Goal: Task Accomplishment & Management: Use online tool/utility

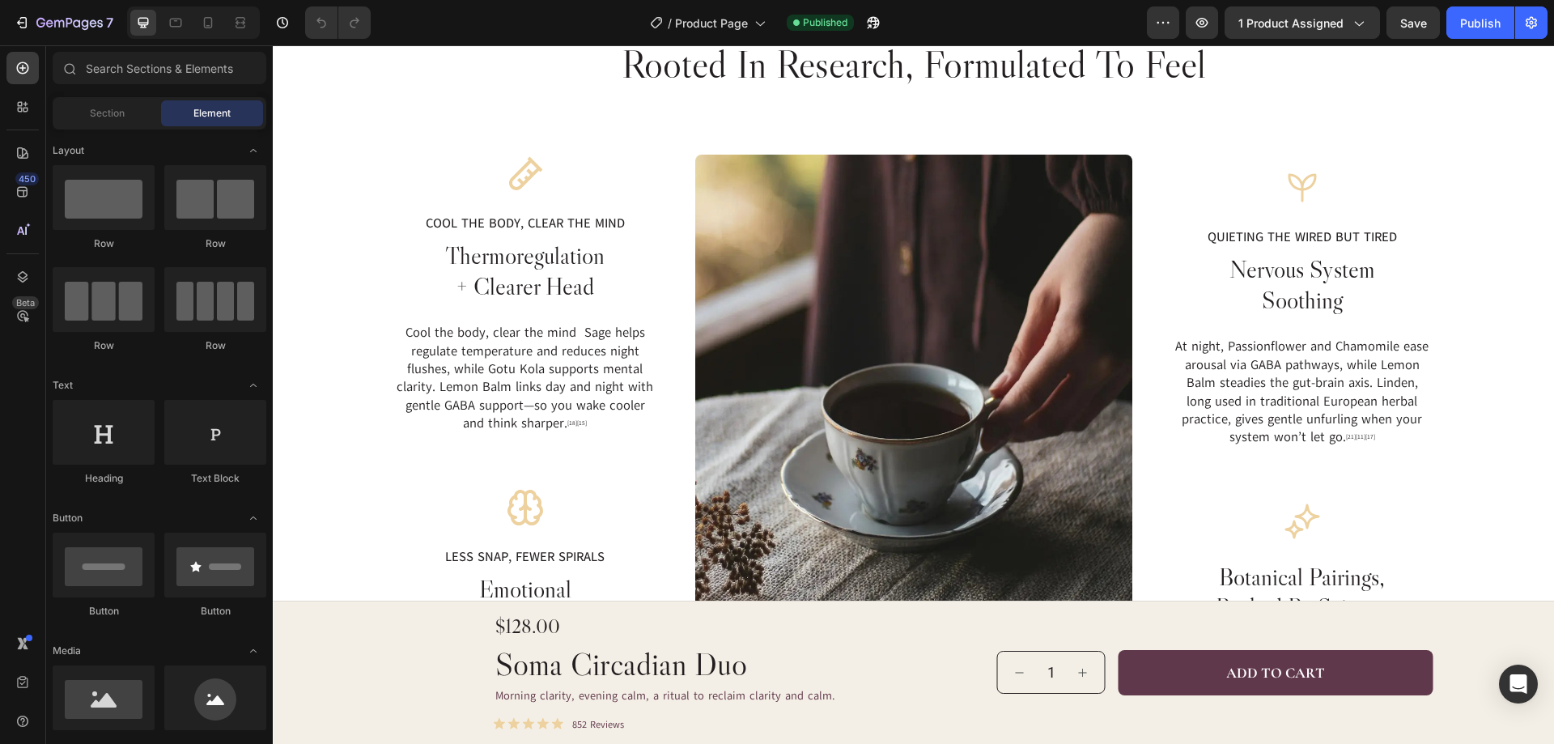
scroll to position [2347, 0]
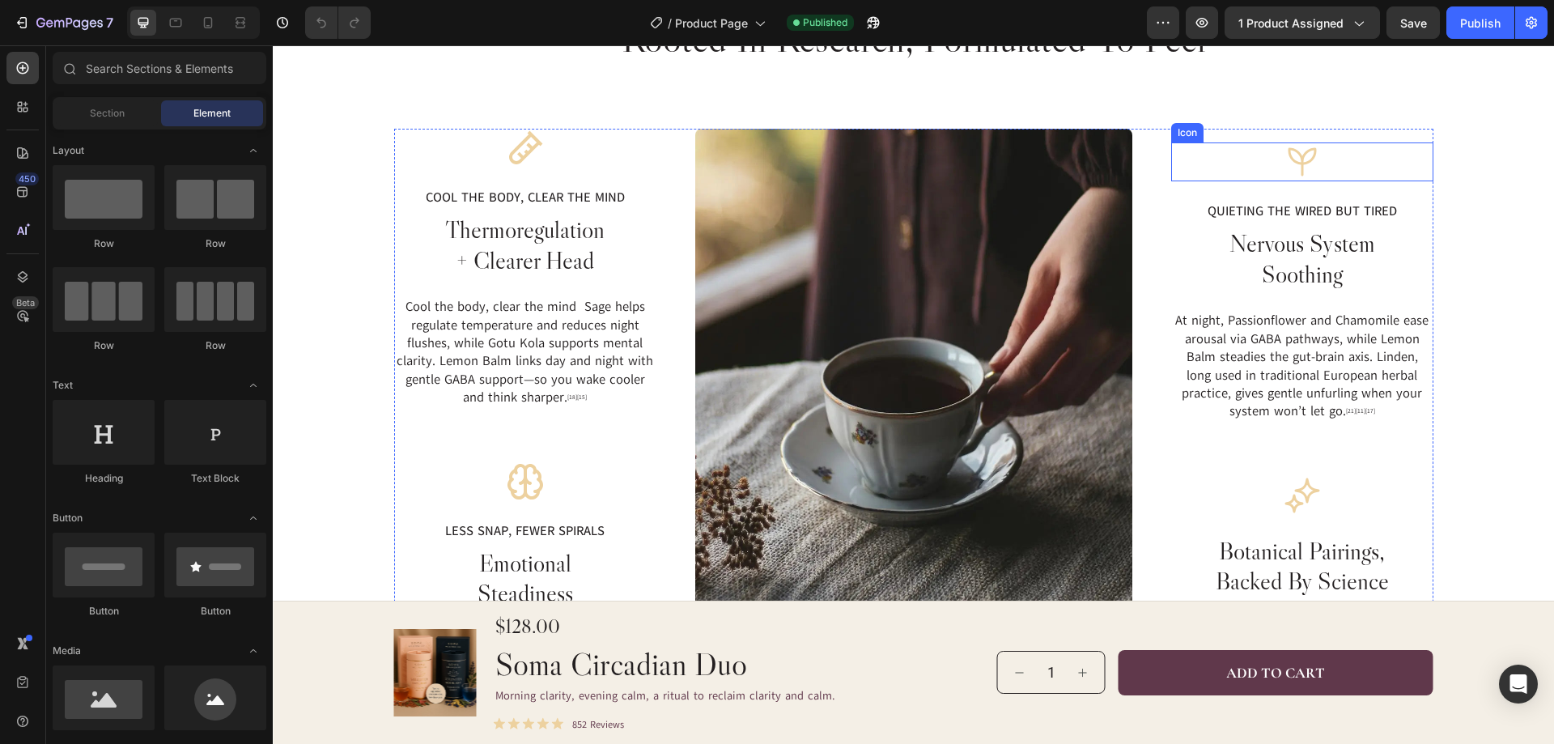
click at [1286, 162] on icon at bounding box center [1302, 161] width 39 height 39
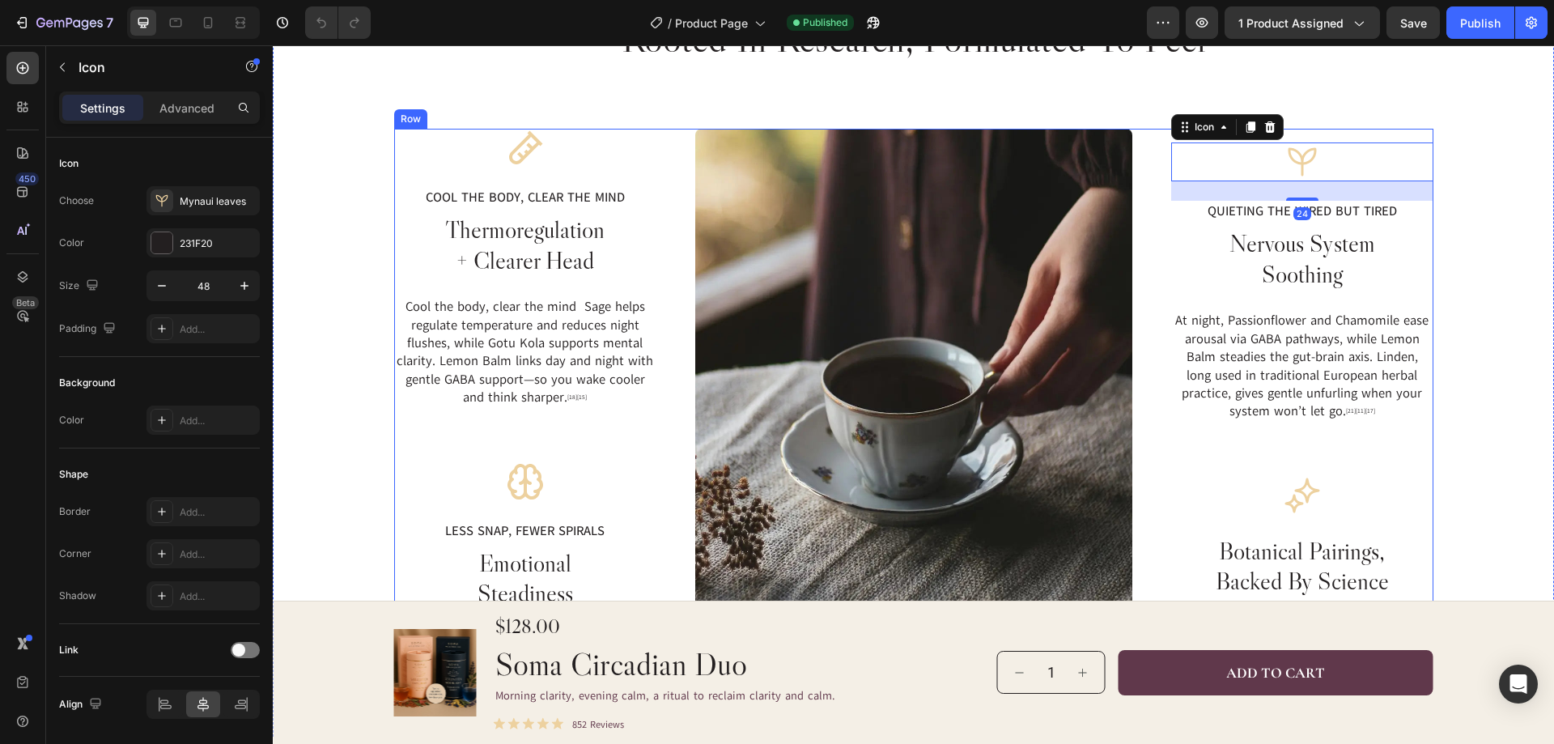
click at [1310, 136] on div "Icon 24 Quieting the wired but tired Text Block nervous system soothing Heading…" at bounding box center [1302, 418] width 262 height 579
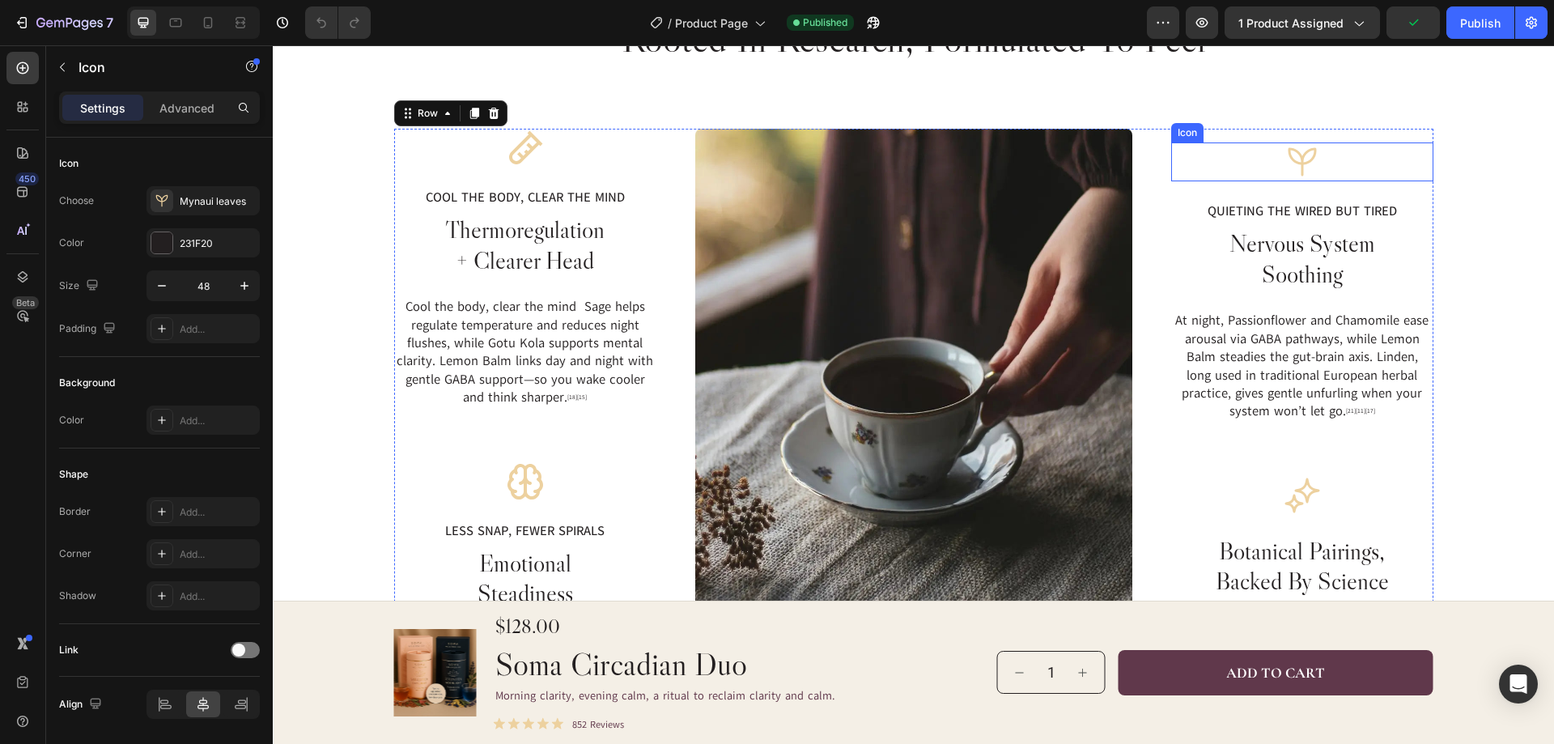
click at [1268, 161] on div "Icon" at bounding box center [1302, 161] width 262 height 39
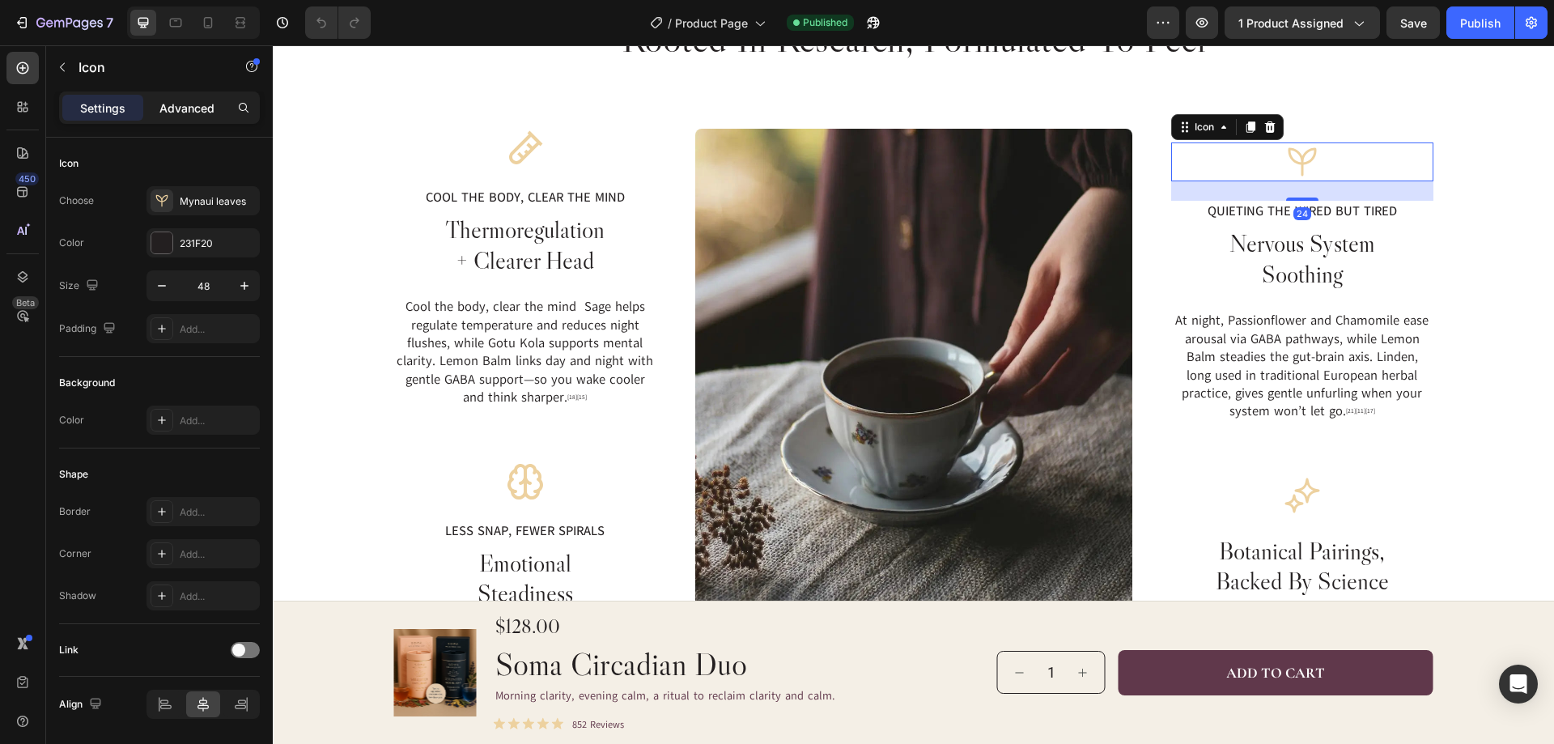
click at [170, 106] on p "Advanced" at bounding box center [186, 108] width 55 height 17
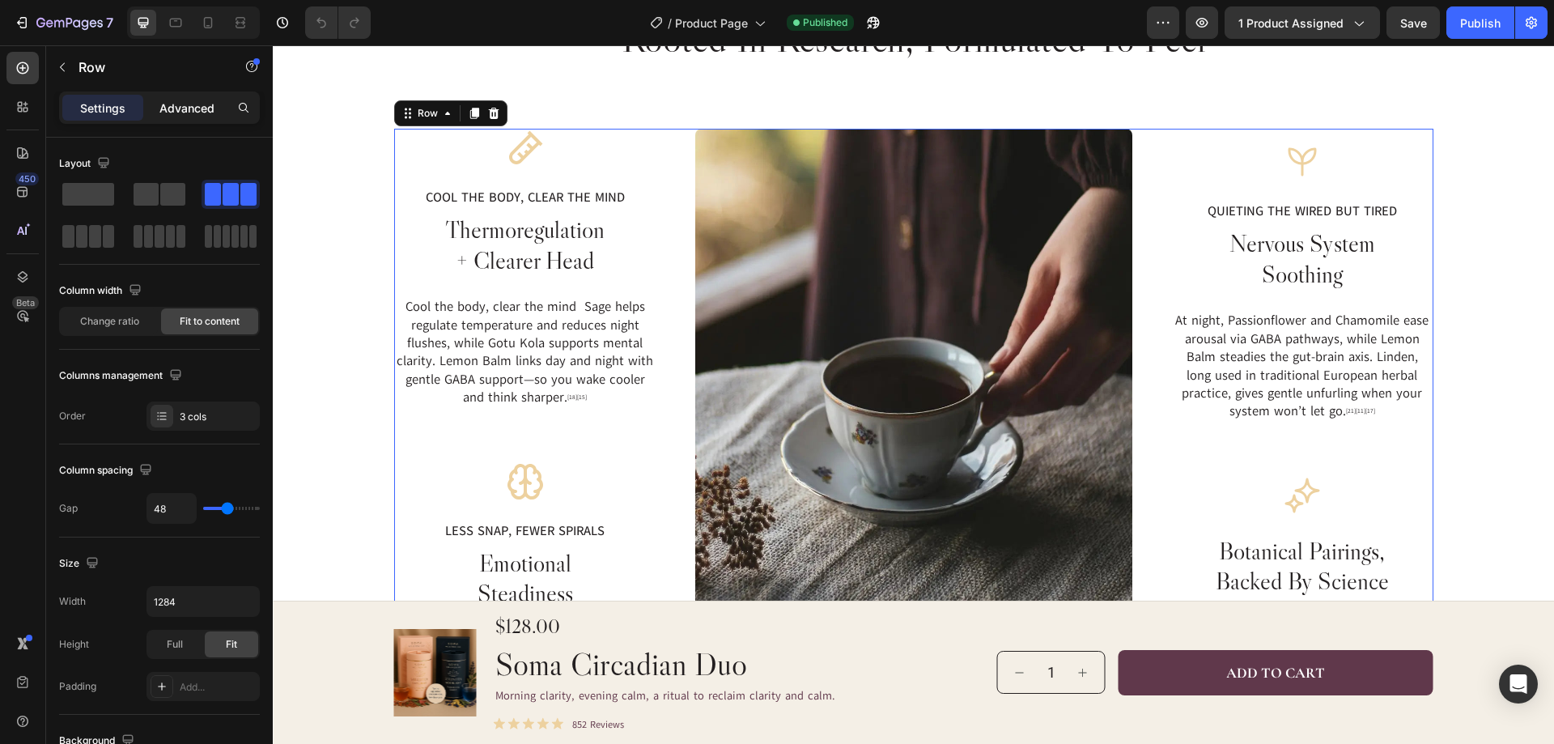
click at [190, 106] on p "Advanced" at bounding box center [186, 108] width 55 height 17
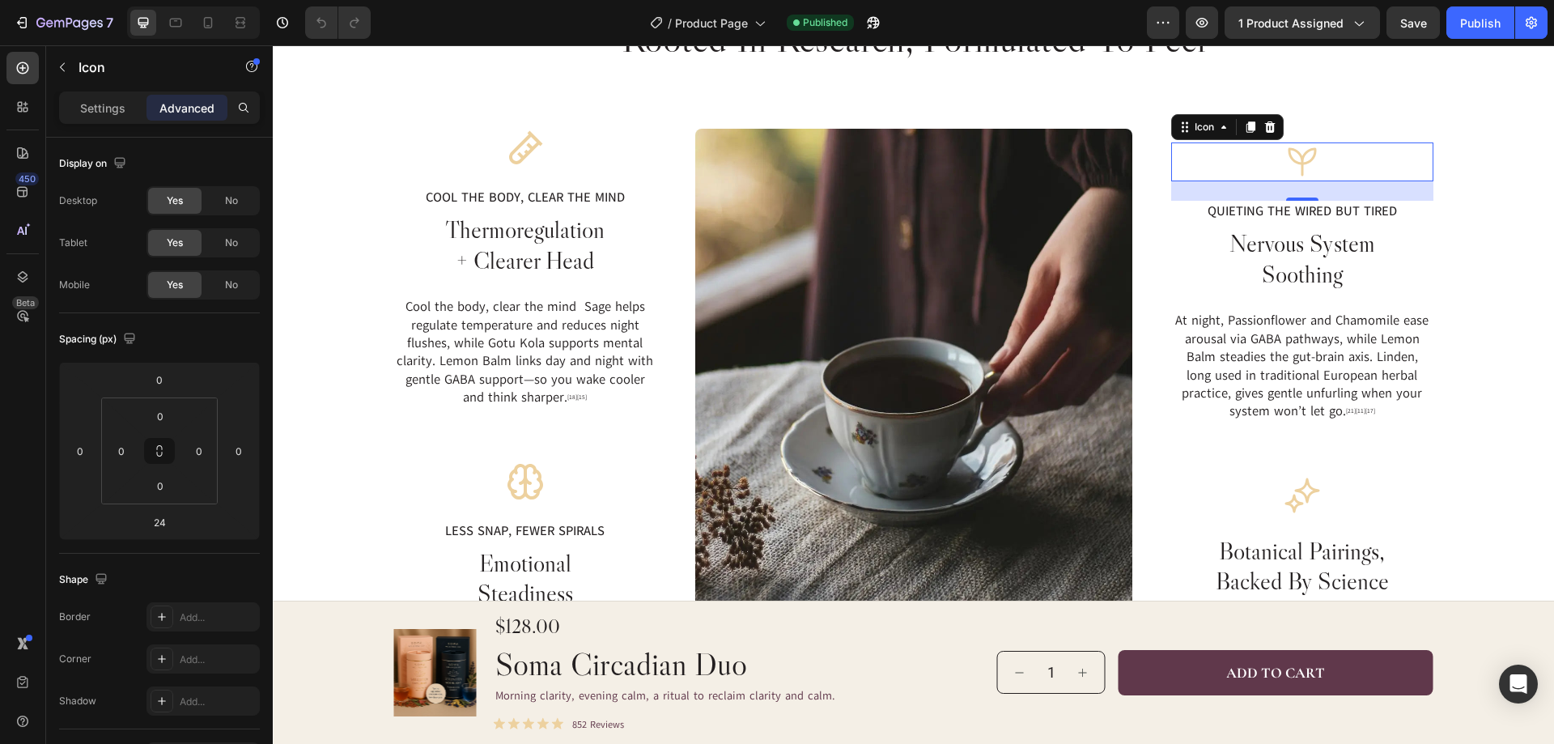
click at [1316, 177] on div "Icon 0" at bounding box center [1302, 161] width 262 height 39
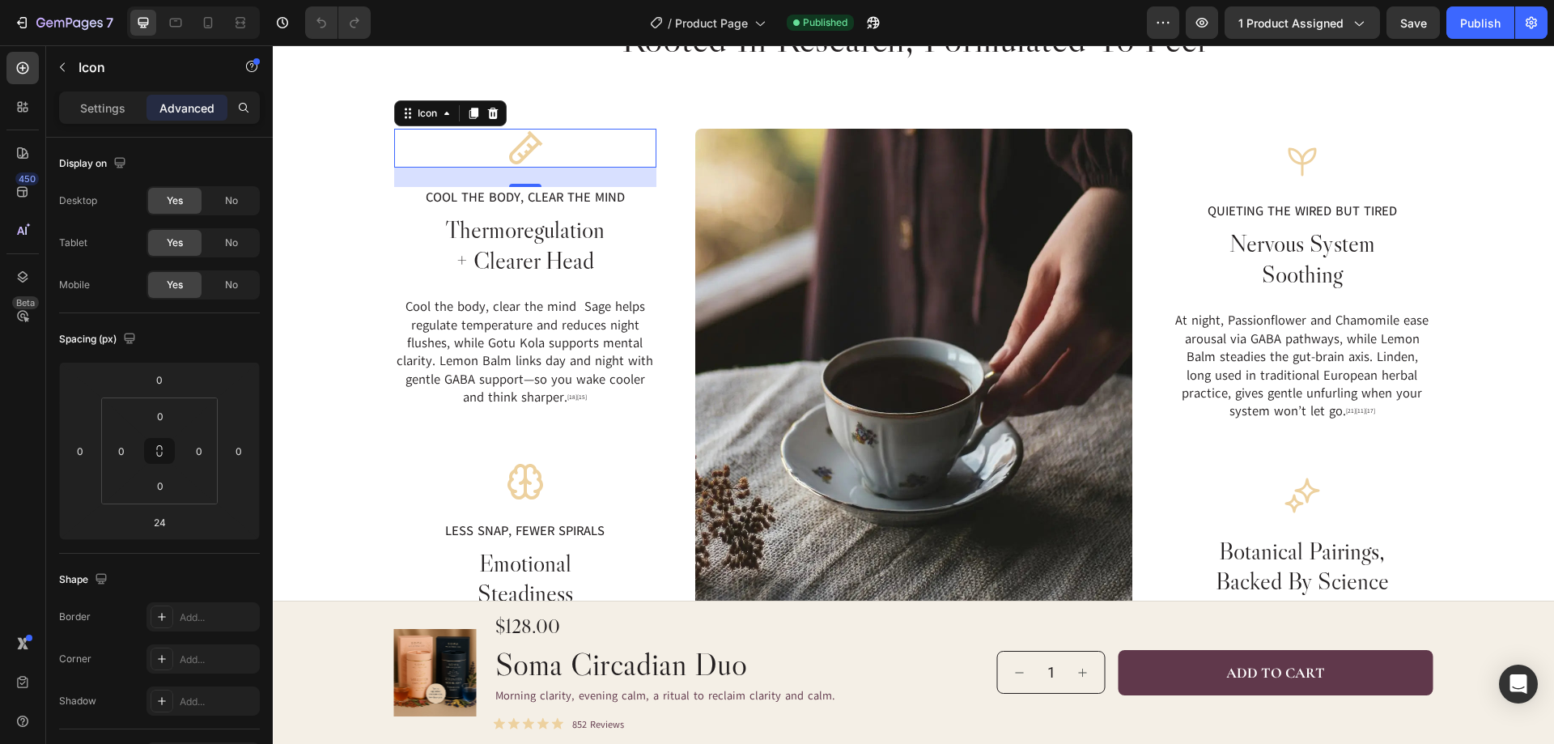
click at [555, 156] on div "Icon 0" at bounding box center [525, 148] width 262 height 39
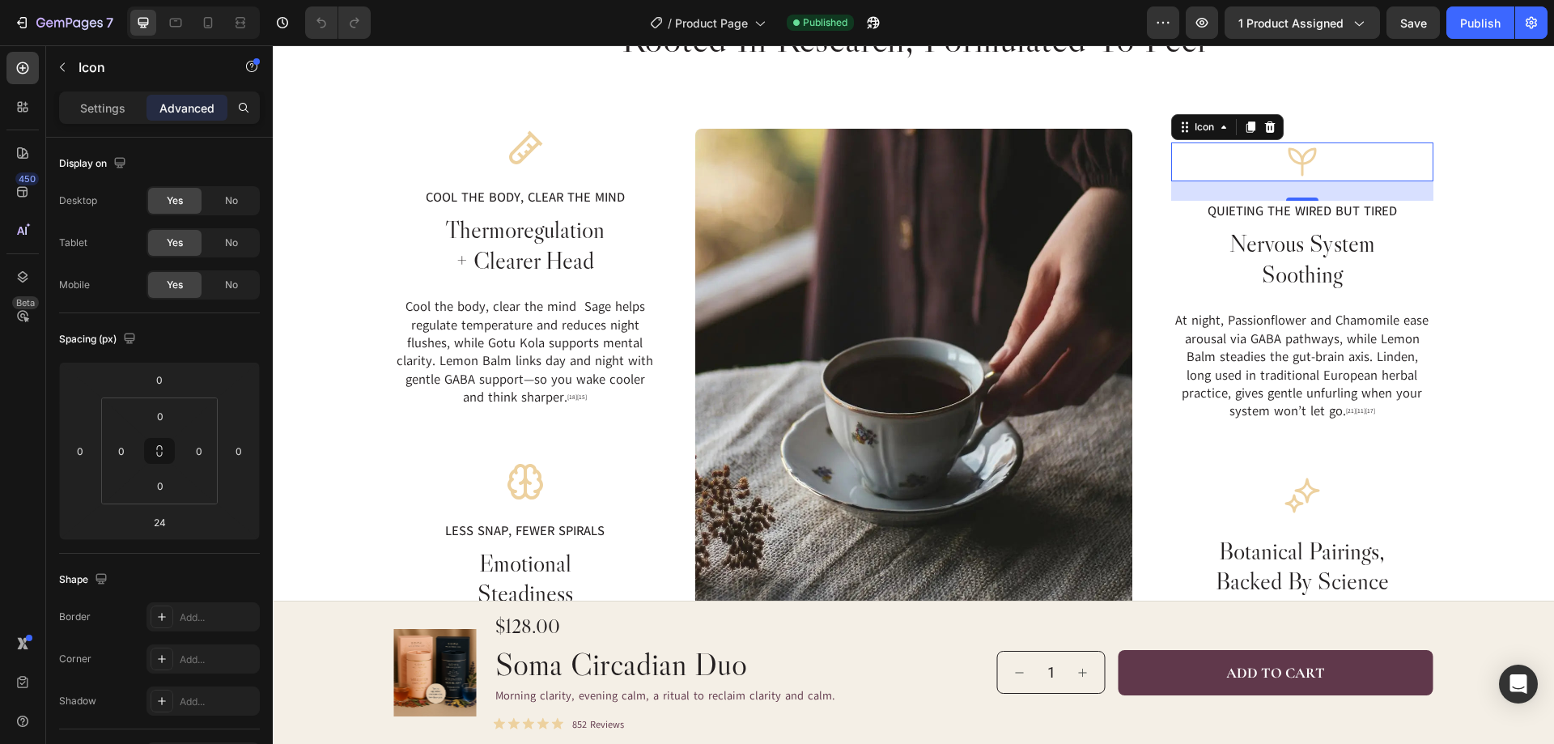
click at [1309, 163] on icon at bounding box center [1302, 161] width 28 height 28
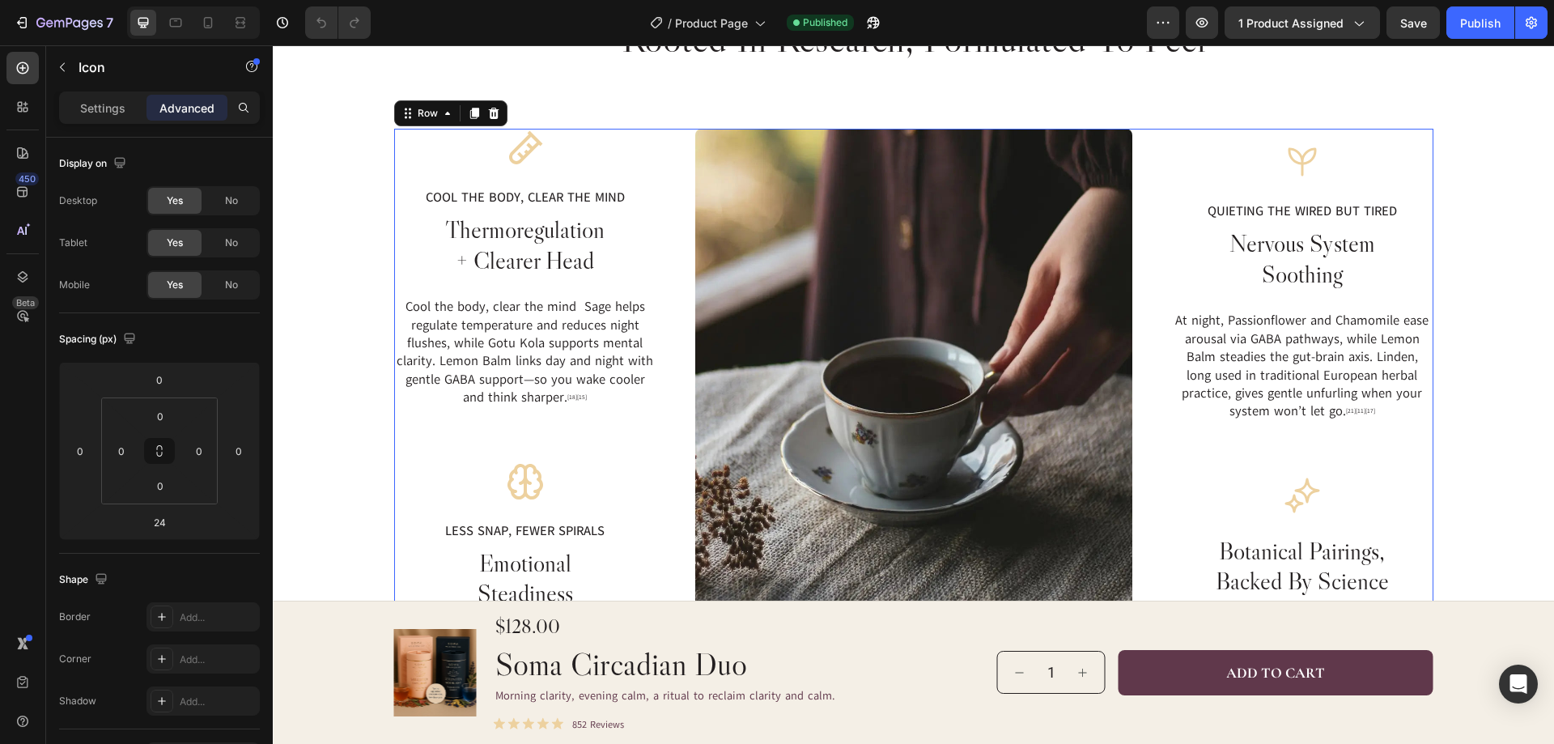
click at [1137, 129] on div "Icon Cool the body, clear the mind Text Block thermoregulation + clearer head H…" at bounding box center [913, 418] width 1039 height 579
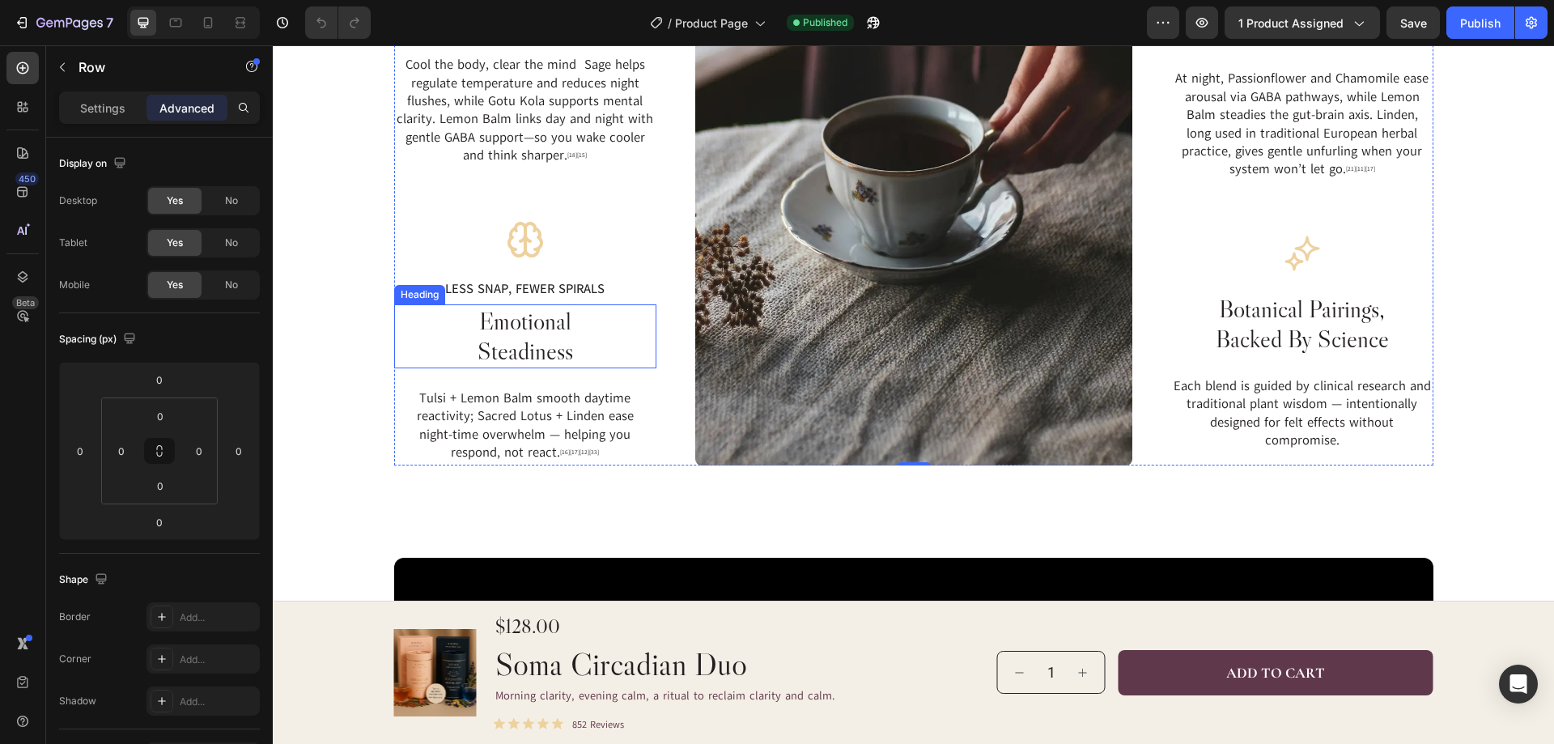
scroll to position [2590, 0]
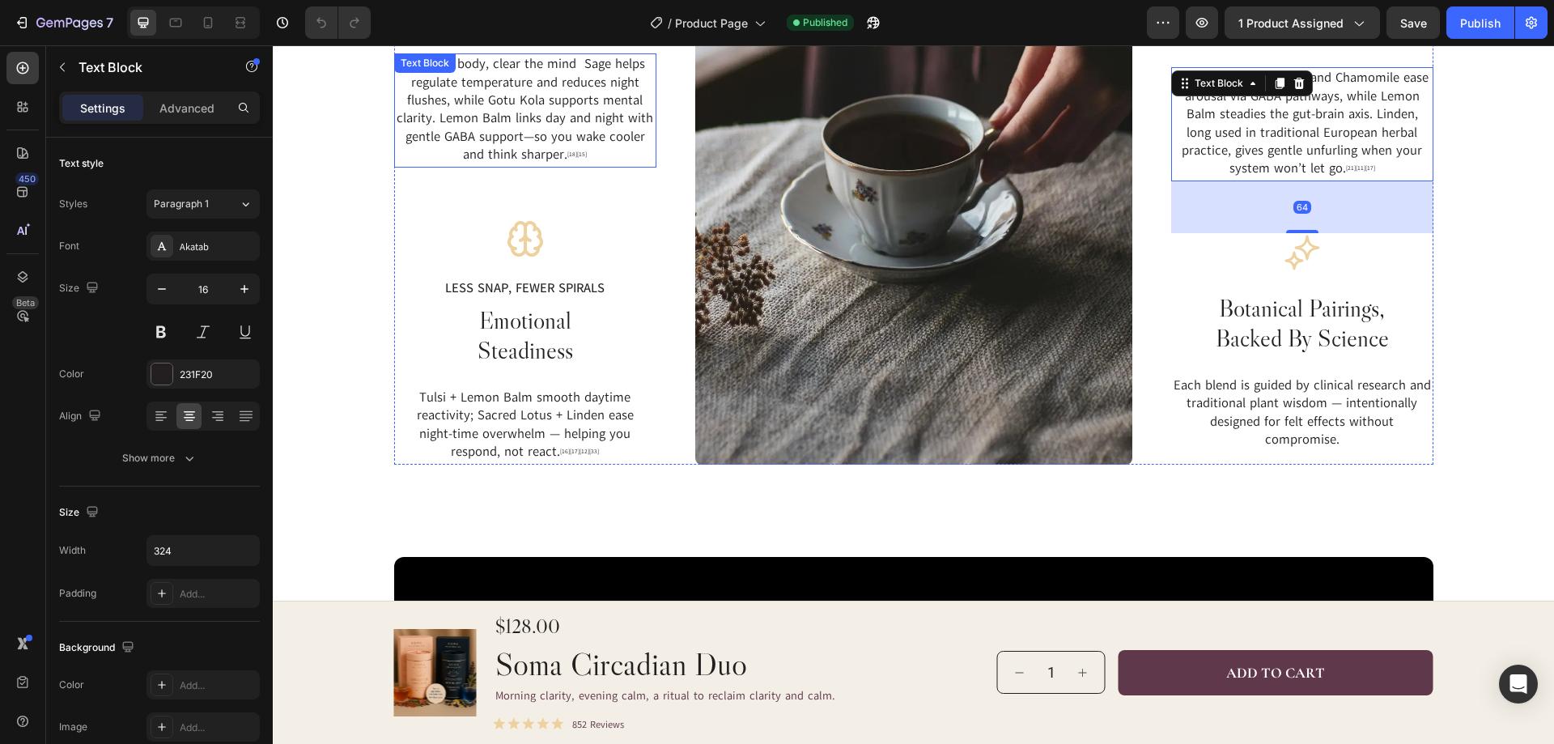
click at [602, 160] on p "Cool the body, clear the mind  Sage helps regulate temperature and reduces nigh…" at bounding box center [525, 110] width 259 height 110
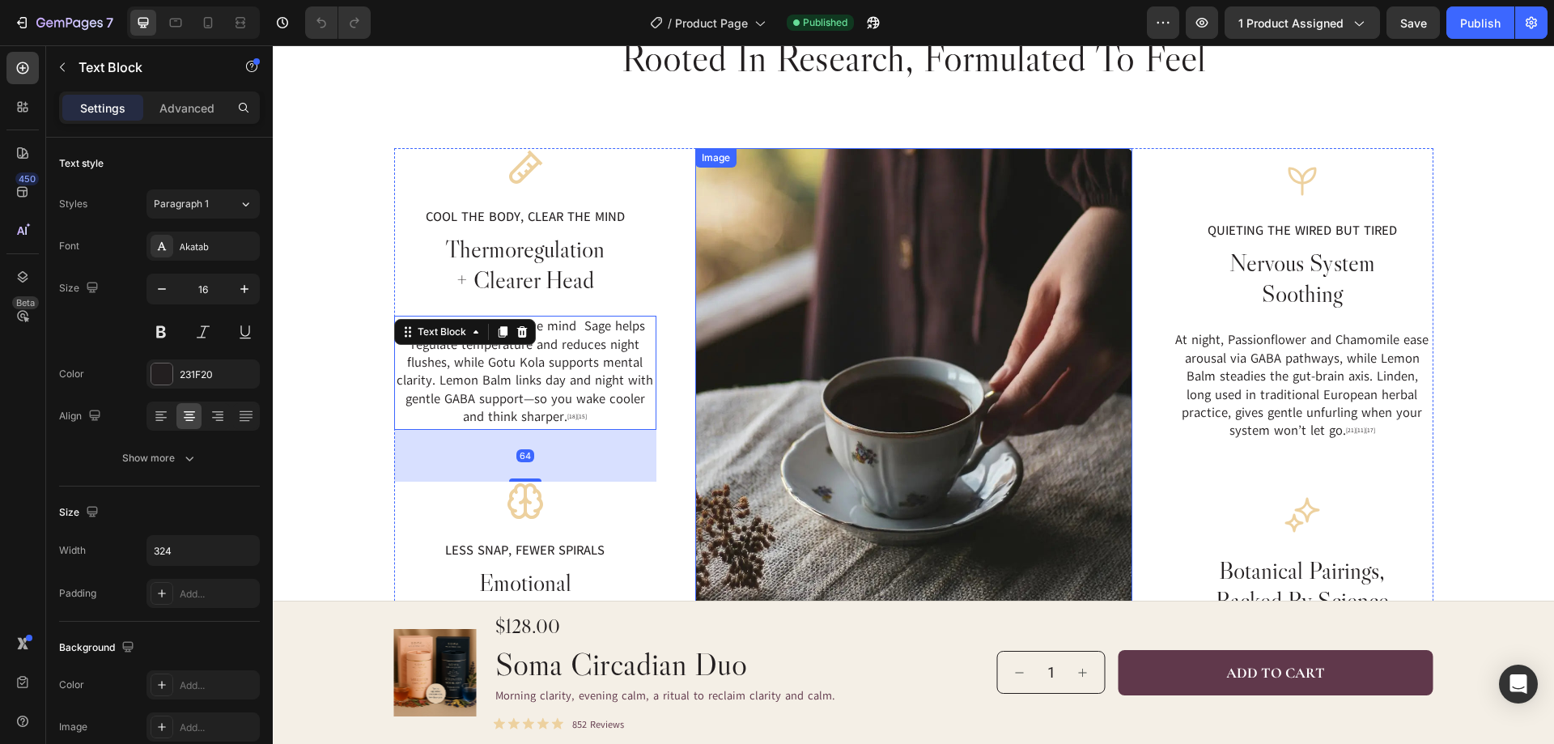
scroll to position [2266, 0]
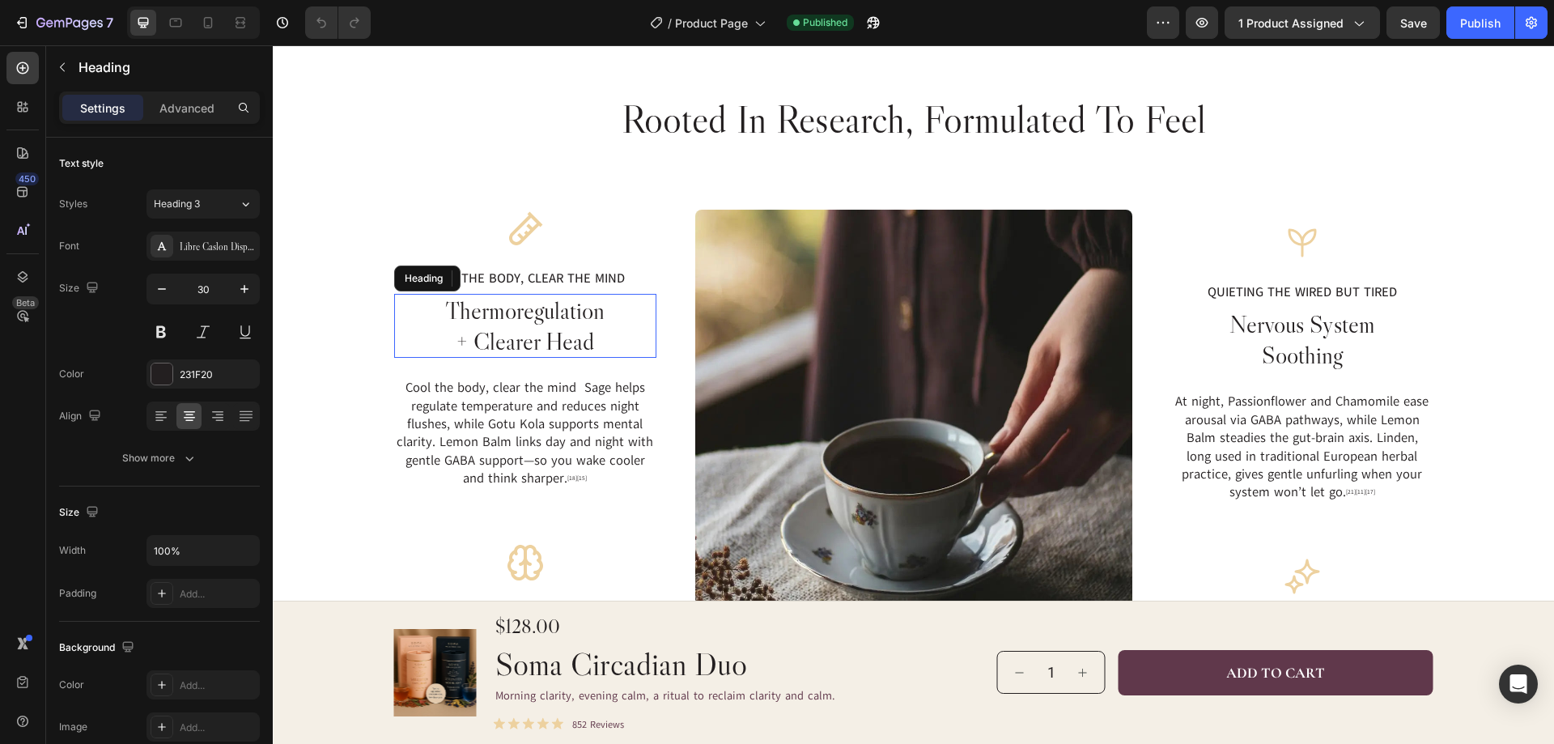
click at [607, 314] on h3 "thermoregulation + clearer head" at bounding box center [525, 326] width 262 height 64
click at [1341, 349] on h3 "nervous system soothing" at bounding box center [1302, 340] width 262 height 64
click at [1357, 300] on p "Quieting the wired but tired" at bounding box center [1302, 292] width 259 height 18
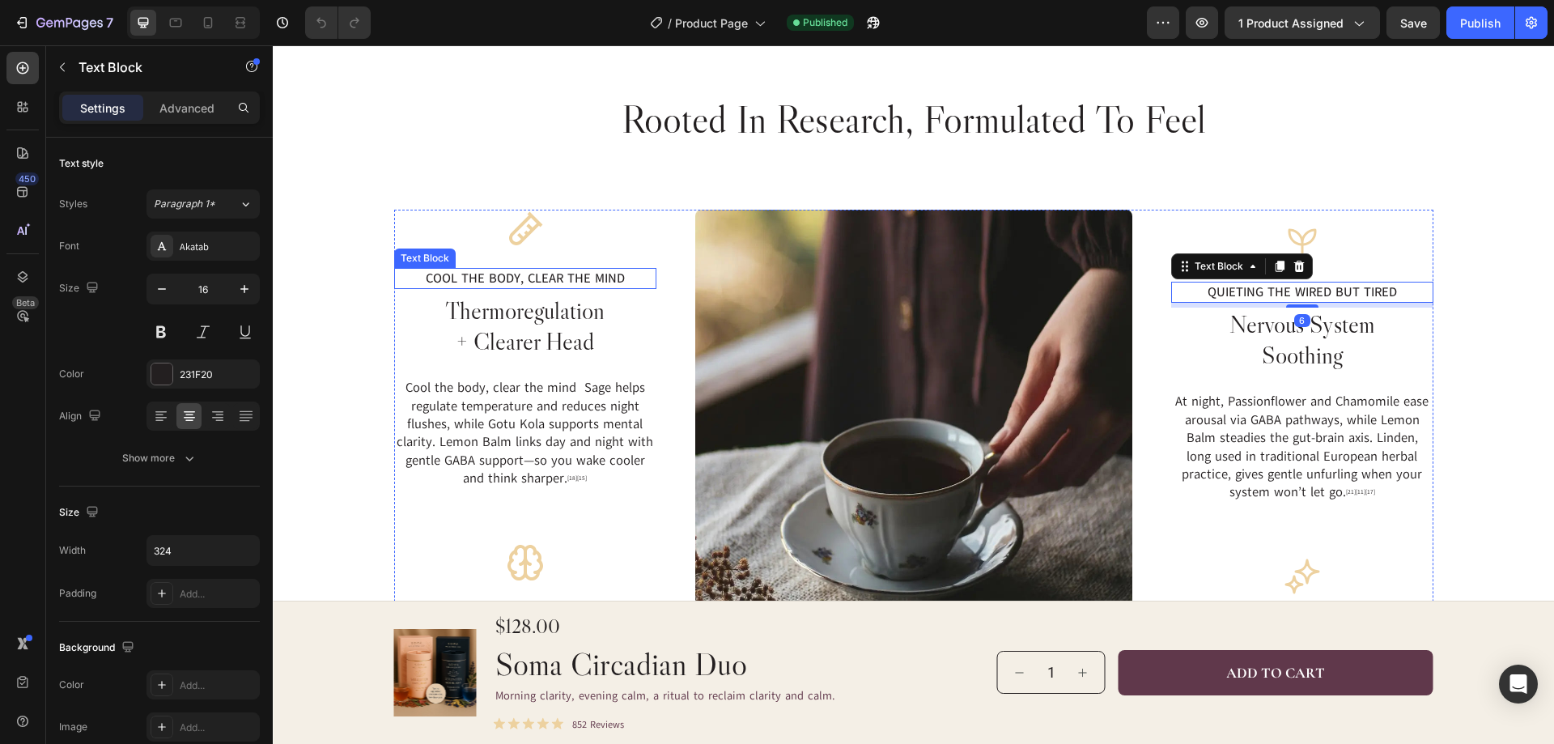
drag, startPoint x: 594, startPoint y: 267, endPoint x: 608, endPoint y: 268, distance: 13.8
click at [595, 268] on div "Cool the body, clear the mind" at bounding box center [525, 278] width 262 height 21
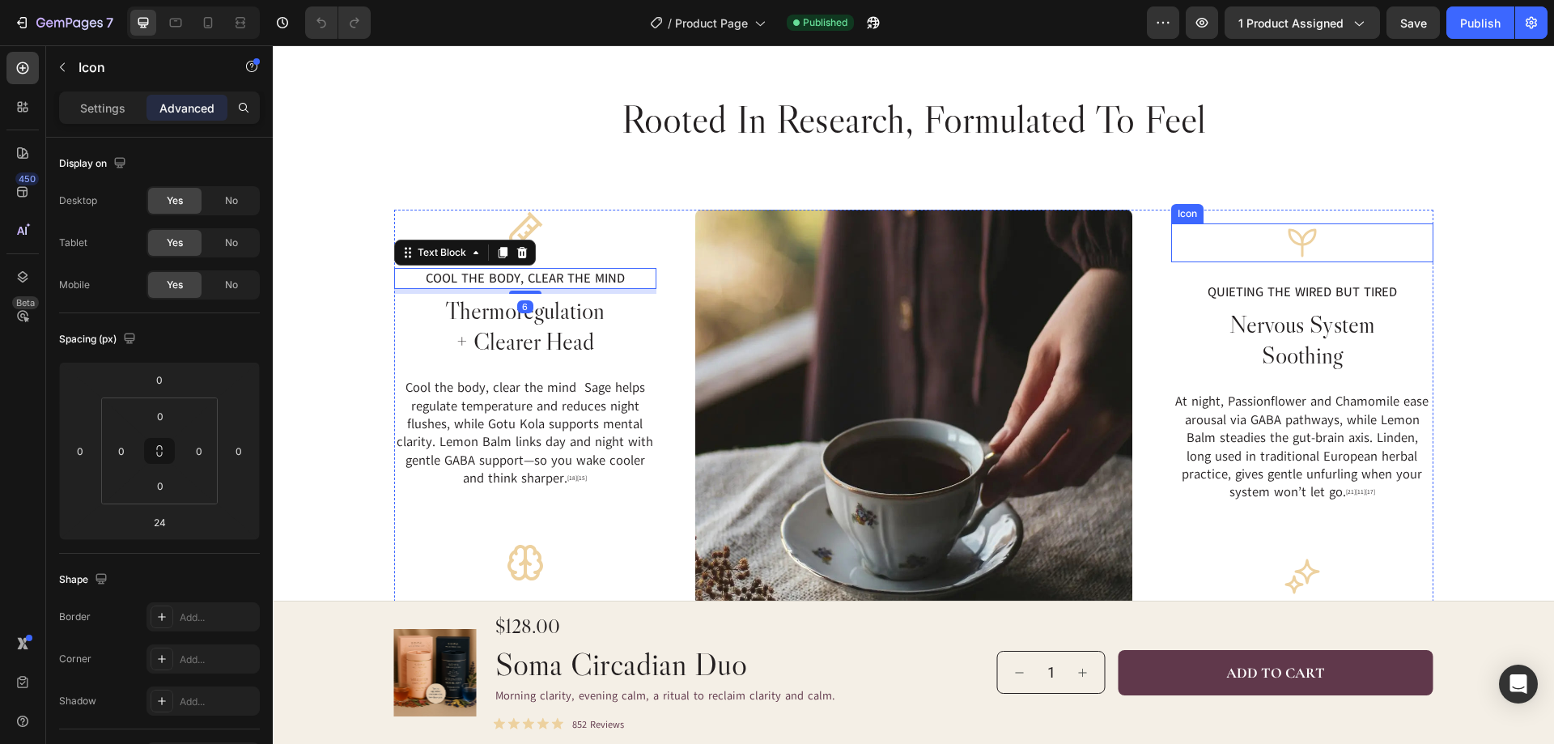
click at [1302, 234] on icon at bounding box center [1302, 242] width 39 height 39
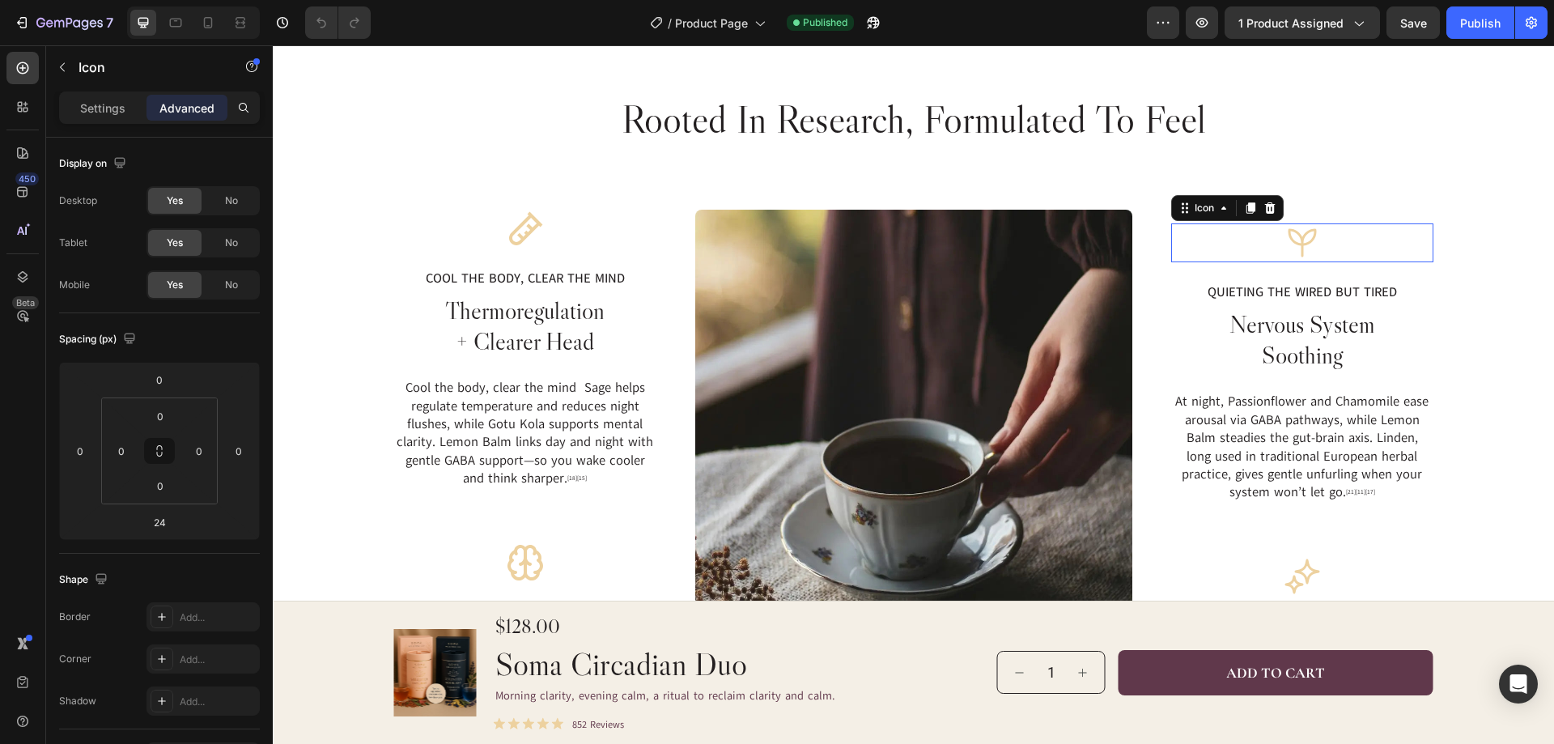
click at [1316, 248] on div "Icon 0" at bounding box center [1302, 242] width 262 height 39
click at [1314, 223] on div "Icon Quieting the wired but tired Text Block nervous system soothing Heading At…" at bounding box center [1302, 499] width 262 height 579
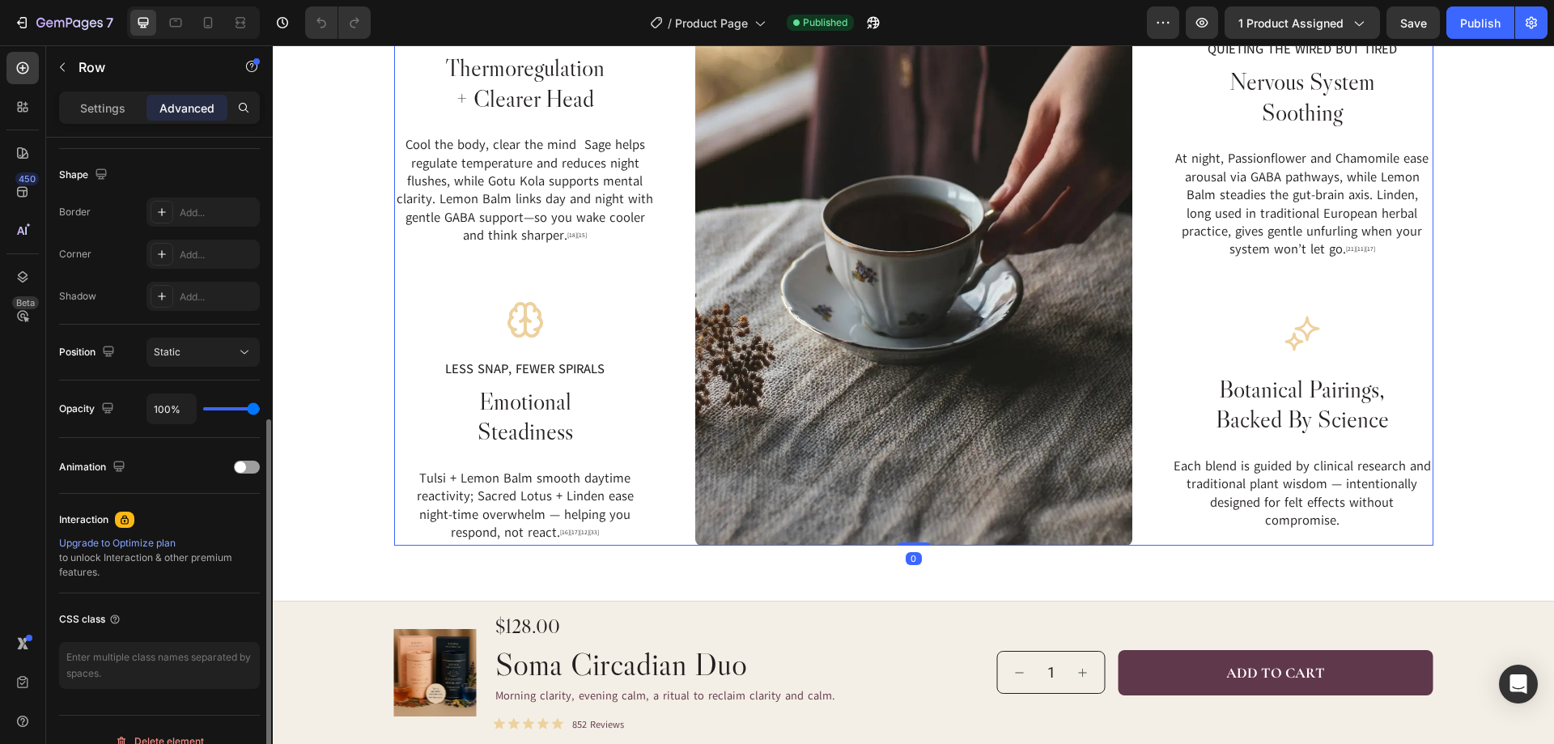
scroll to position [427, 0]
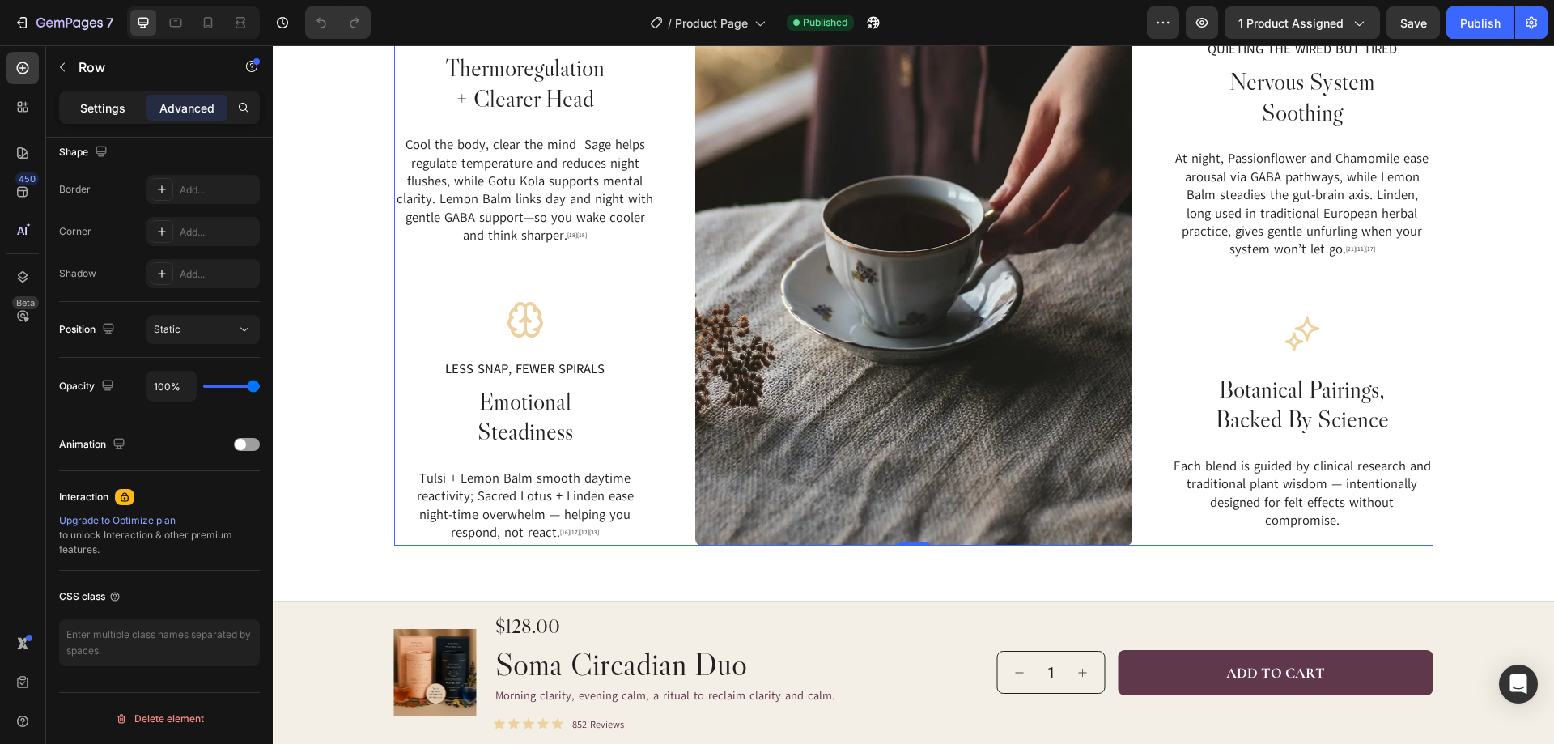
click at [83, 101] on p "Settings" at bounding box center [102, 108] width 45 height 17
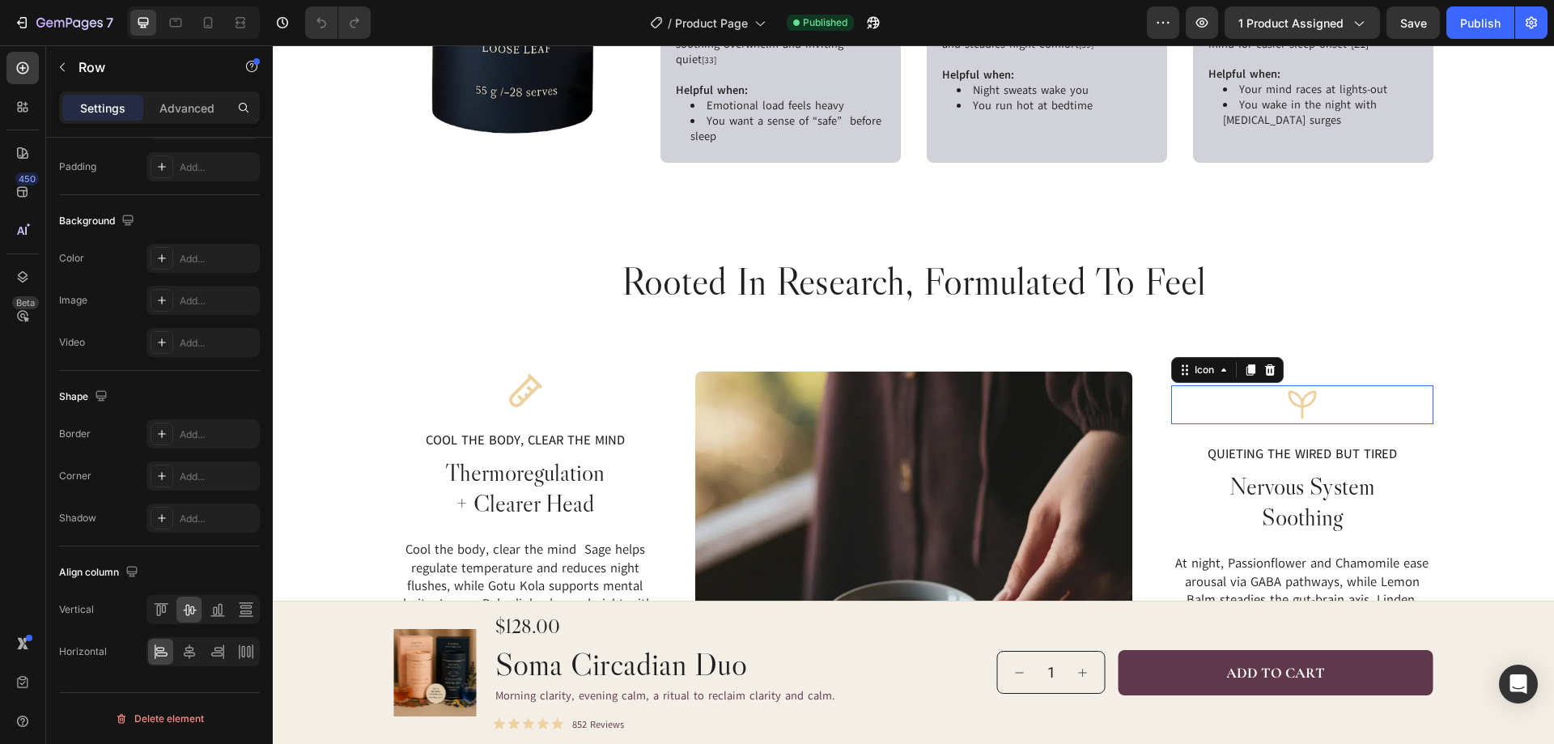
scroll to position [0, 0]
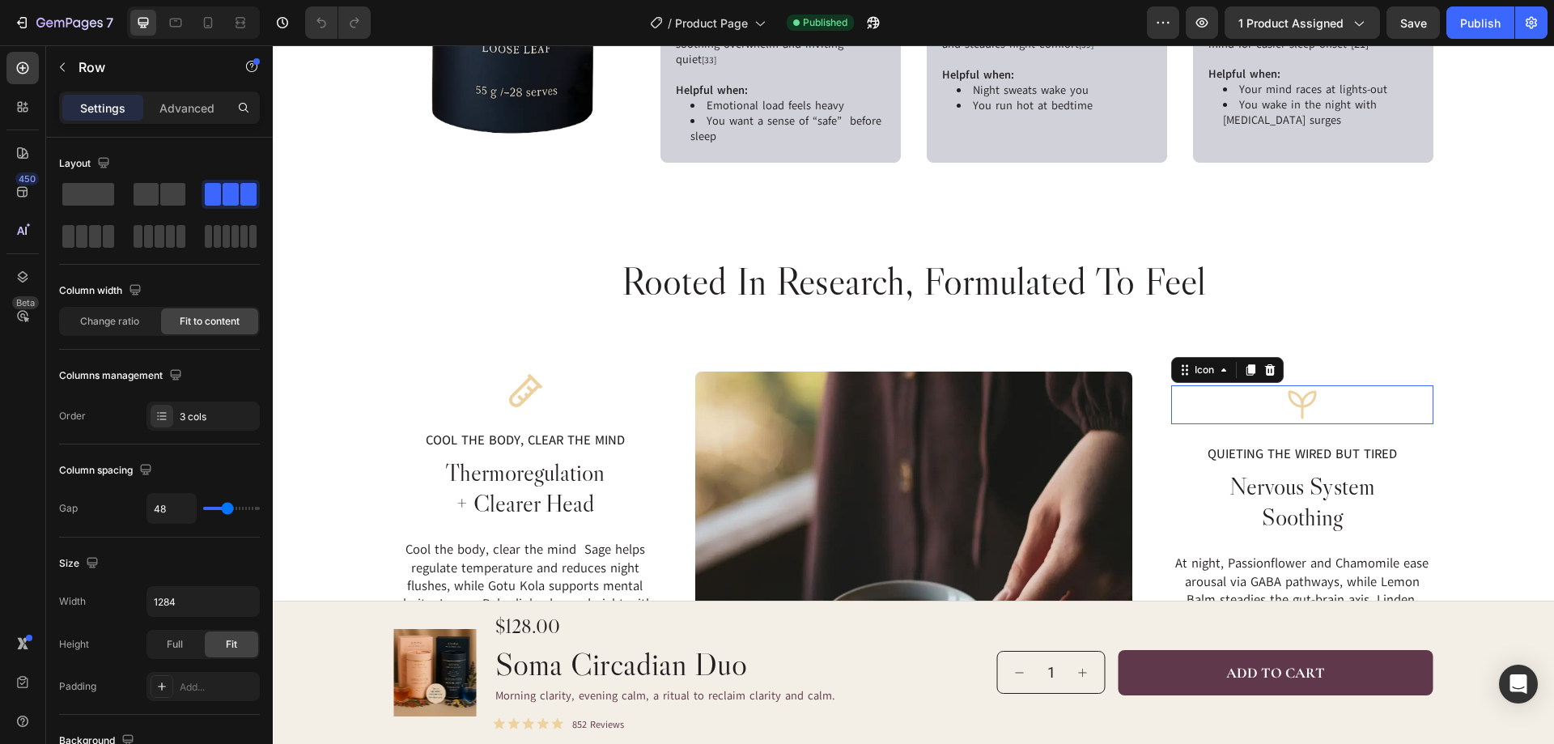
click at [1241, 401] on div "Icon 0" at bounding box center [1302, 404] width 262 height 39
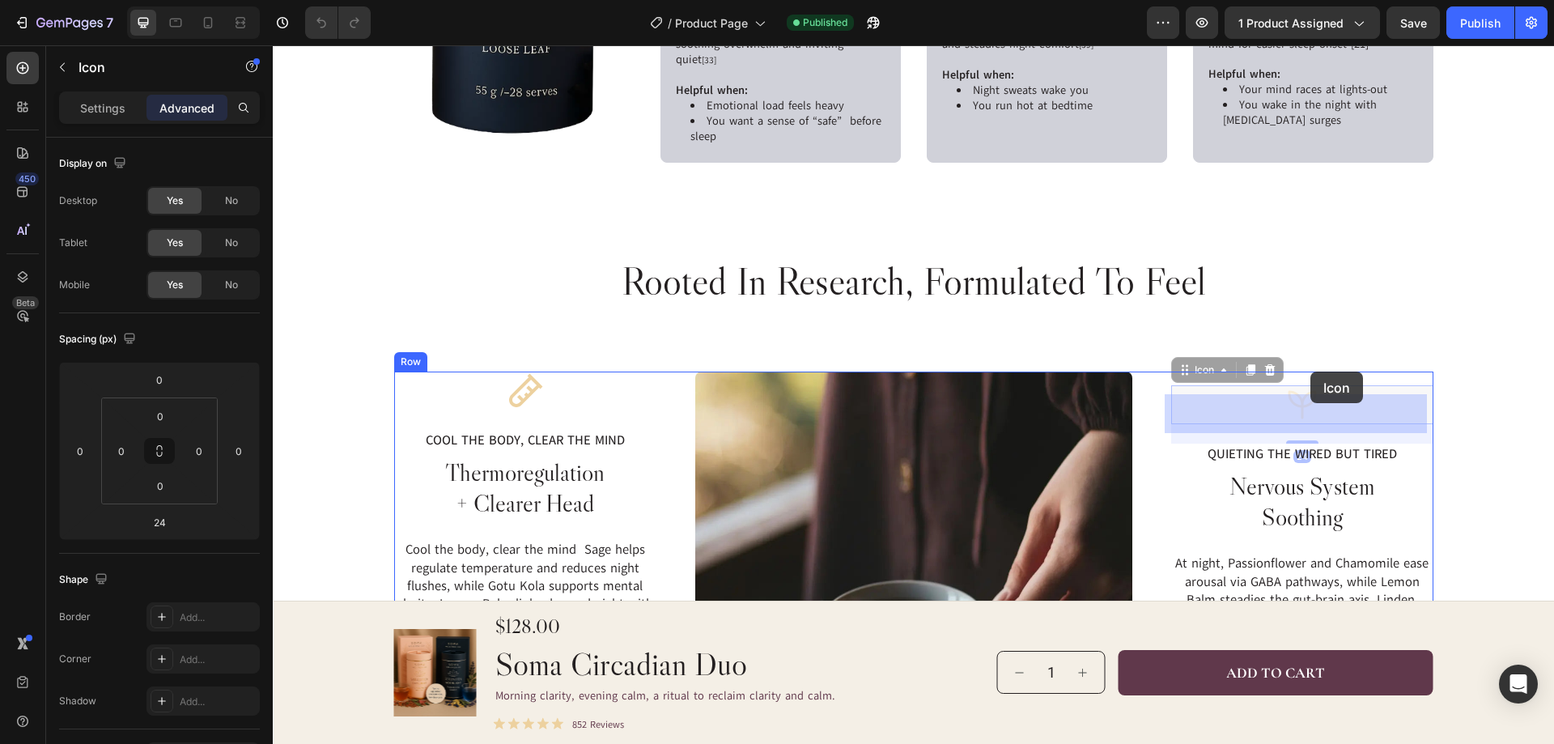
drag, startPoint x: 1305, startPoint y: 415, endPoint x: 1310, endPoint y: 371, distance: 44.1
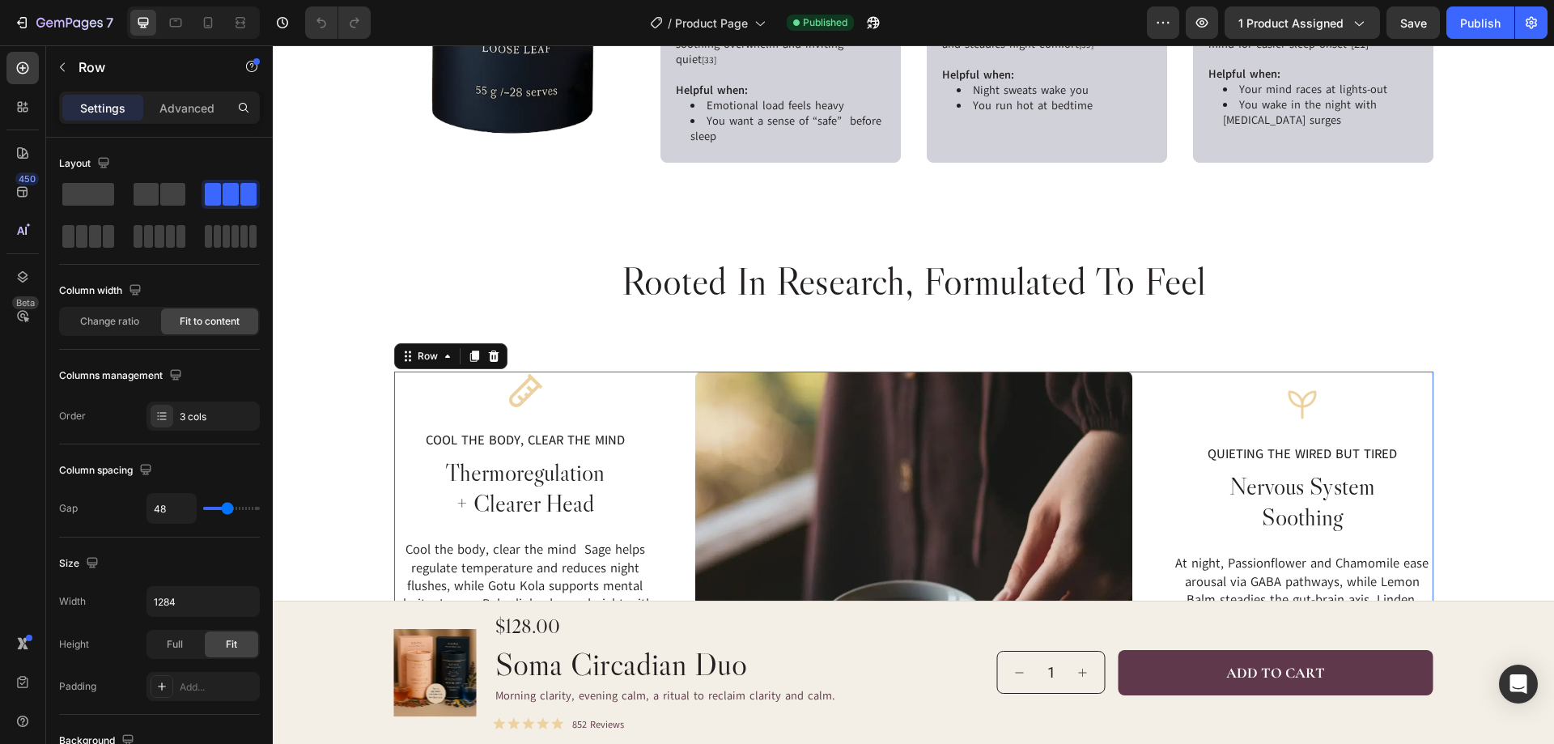
click at [1318, 388] on div "Icon Quieting the wired but tired Text Block nervous system soothing Heading At…" at bounding box center [1302, 660] width 262 height 579
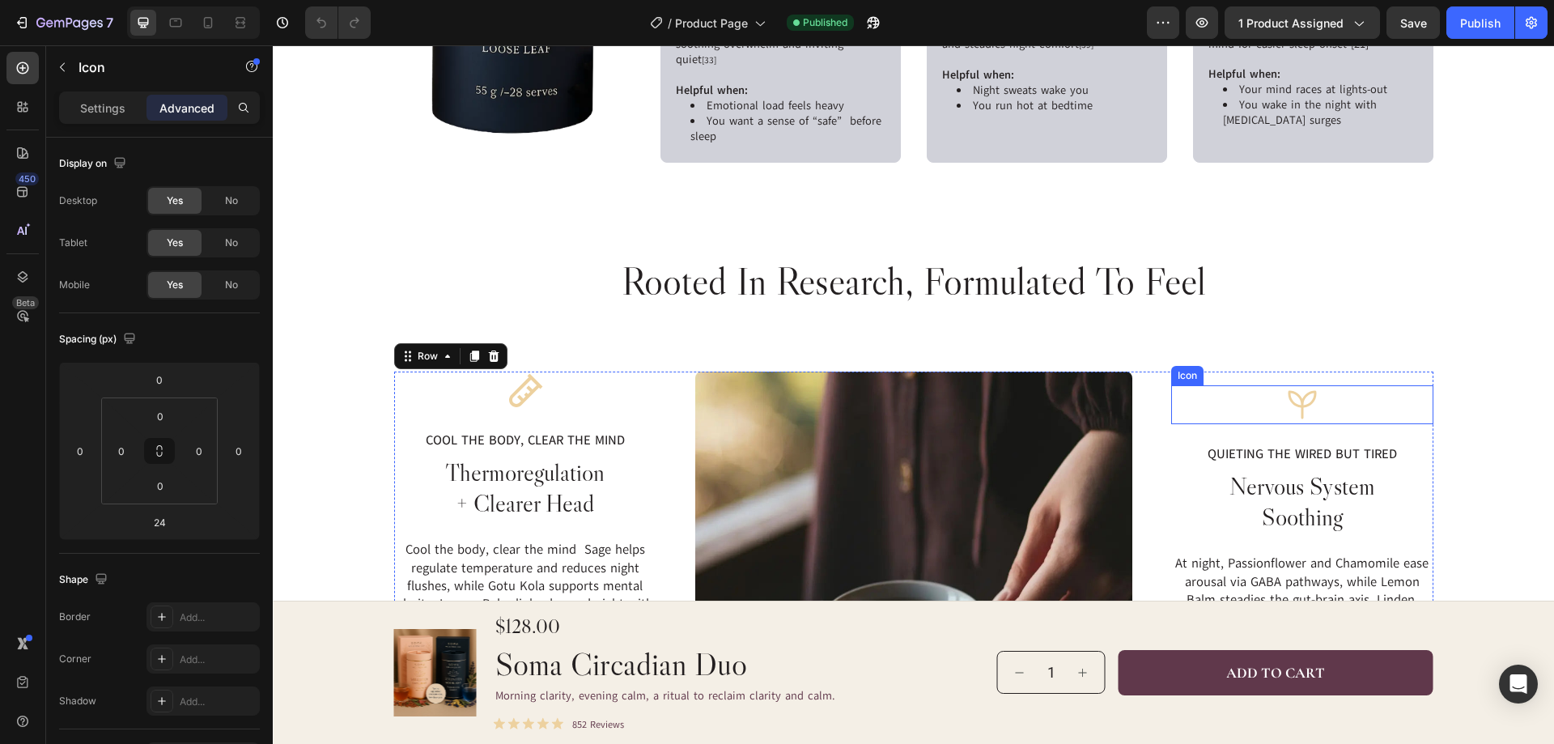
click at [1315, 406] on div "Icon" at bounding box center [1302, 404] width 262 height 39
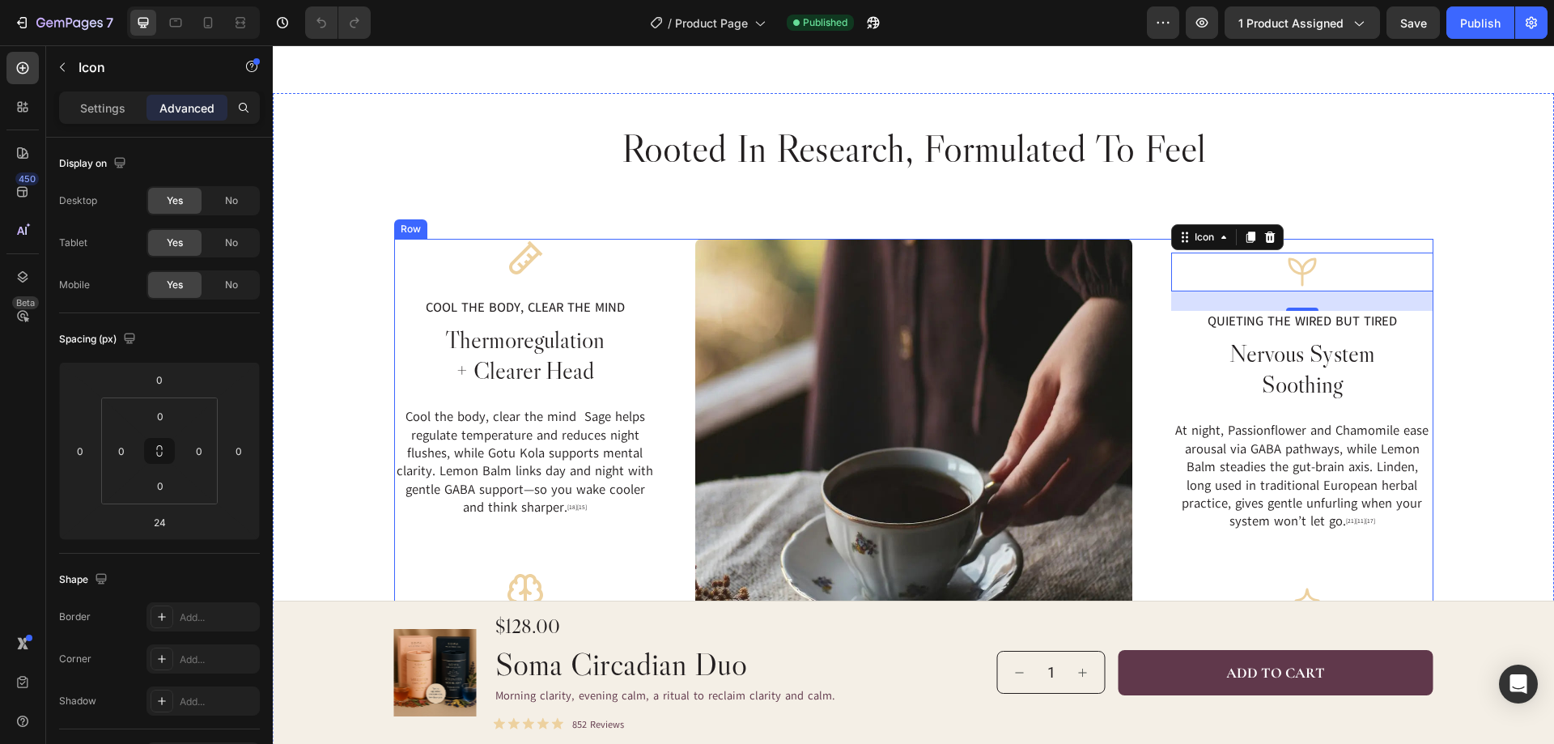
scroll to position [2347, 0]
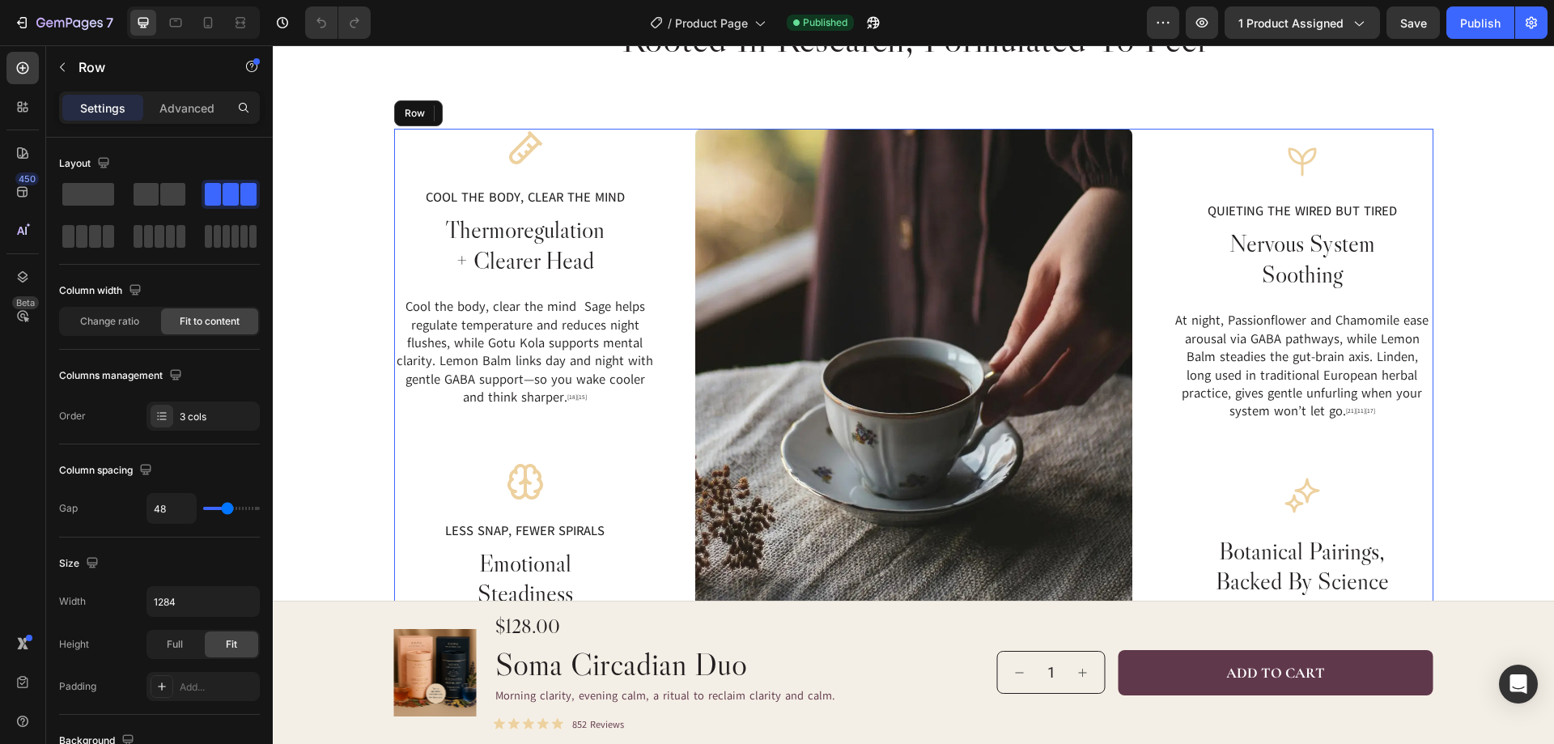
click at [1396, 136] on div "Icon 24 Quieting the wired but tired Text Block nervous system soothing Heading…" at bounding box center [1302, 418] width 262 height 579
click at [210, 108] on p "Advanced" at bounding box center [186, 108] width 55 height 17
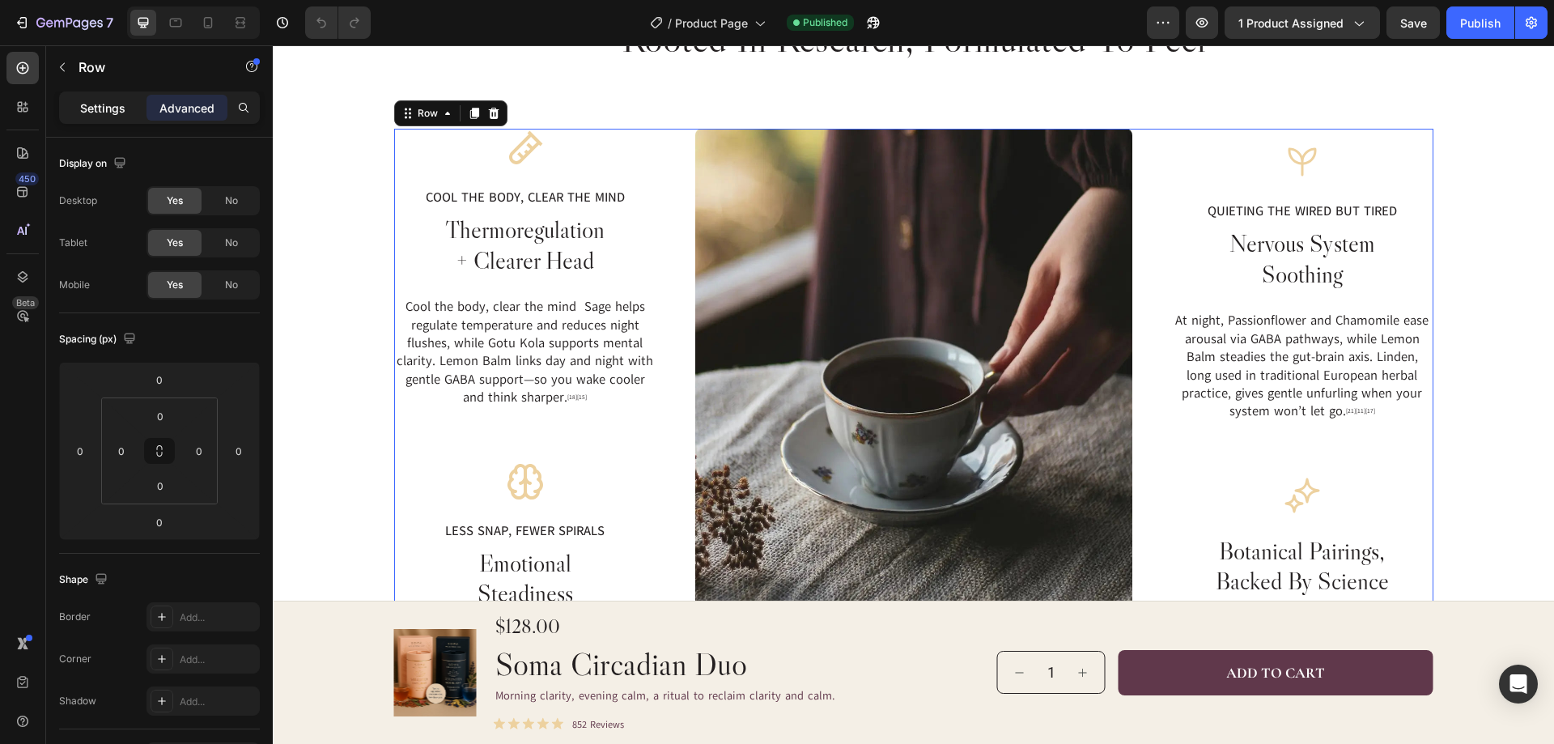
click at [104, 108] on p "Settings" at bounding box center [102, 108] width 45 height 17
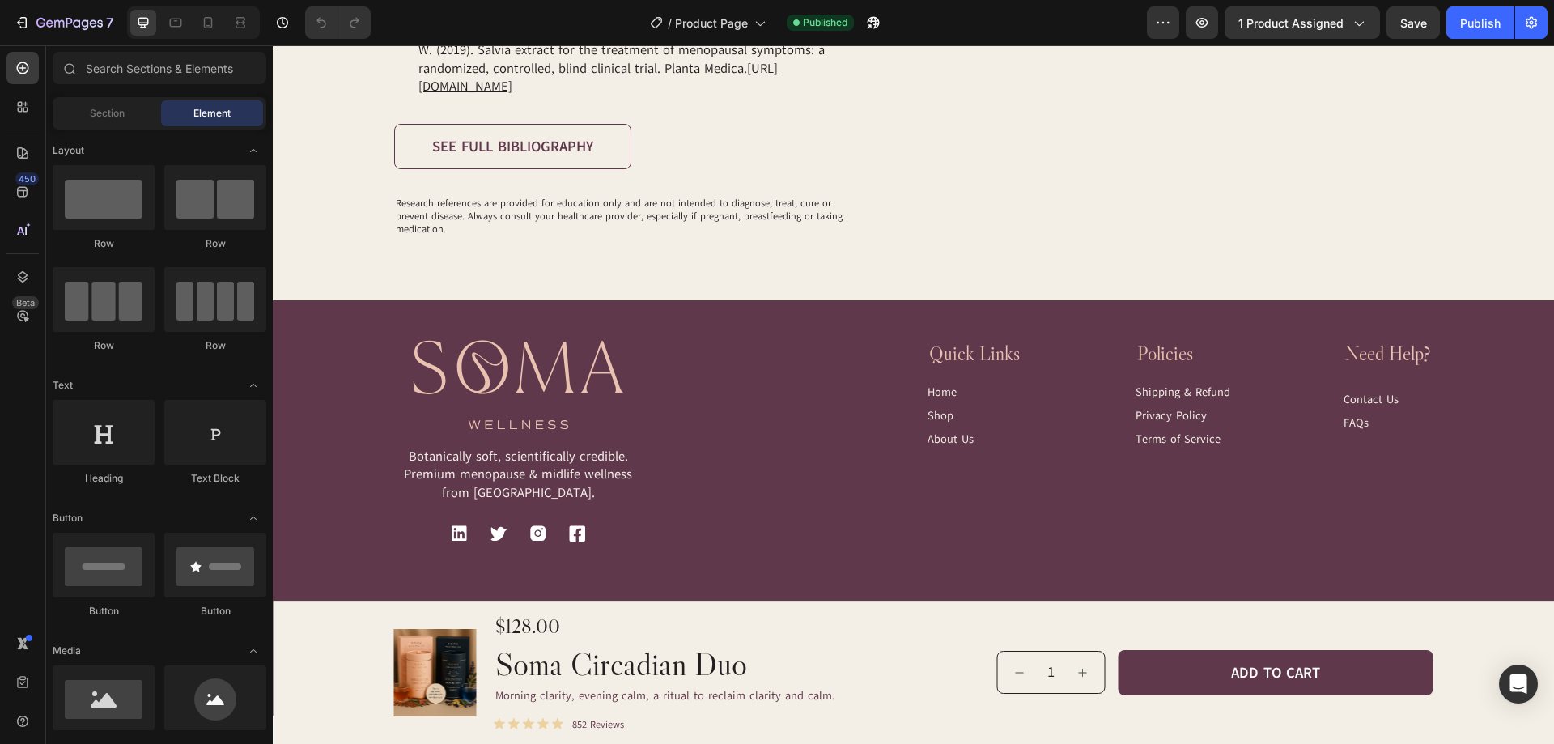
scroll to position [6741, 0]
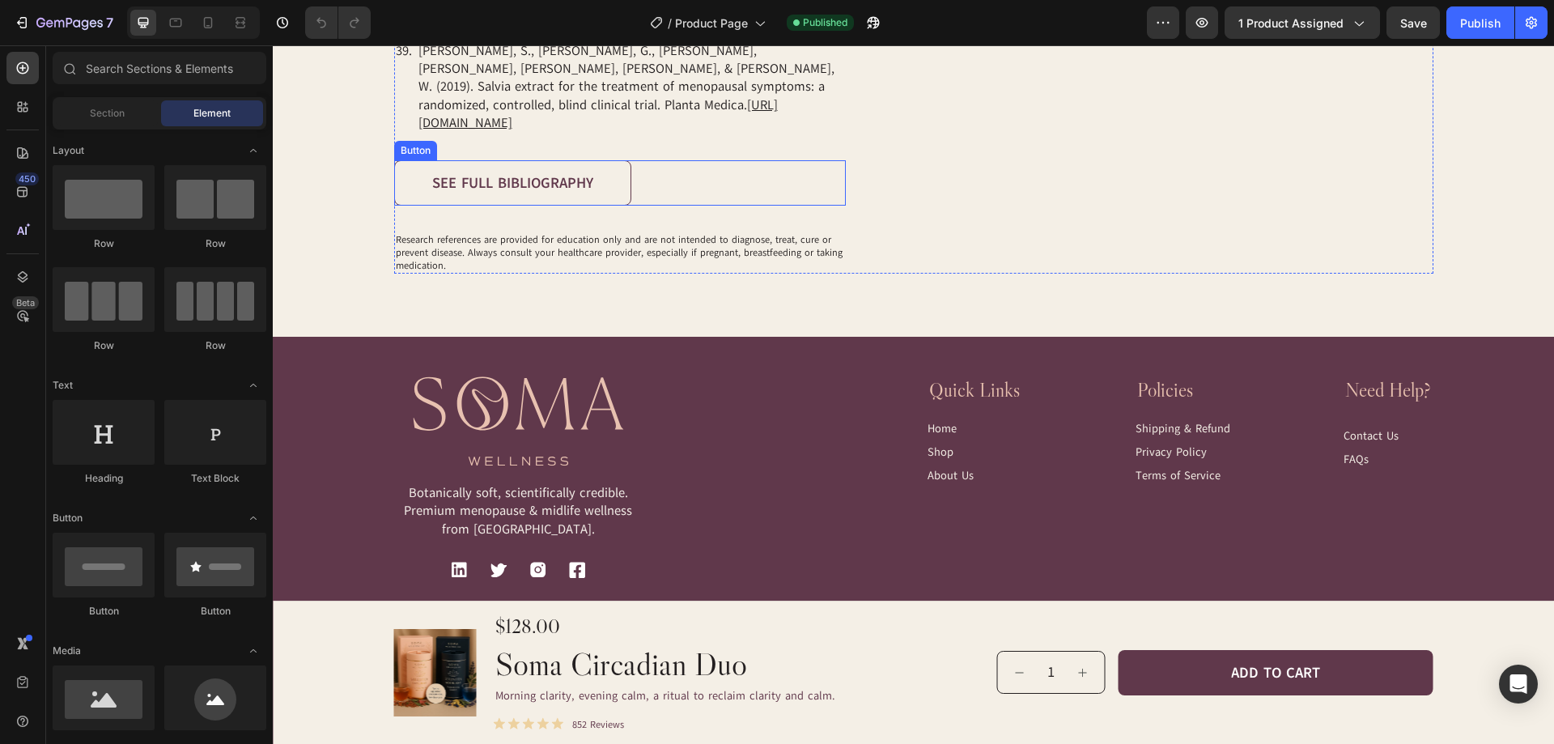
click at [626, 186] on link "See full bibliography" at bounding box center [512, 182] width 237 height 45
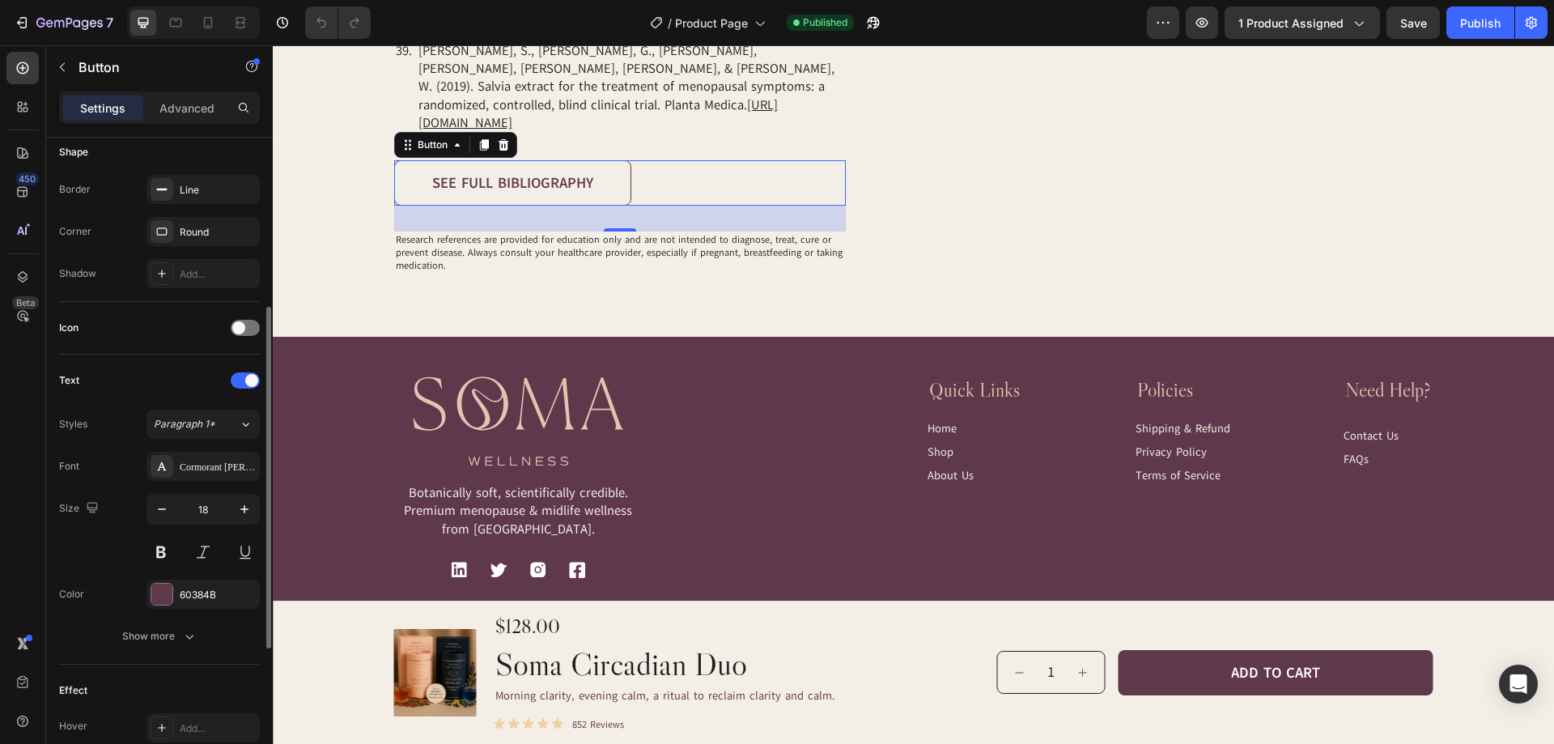
scroll to position [592, 0]
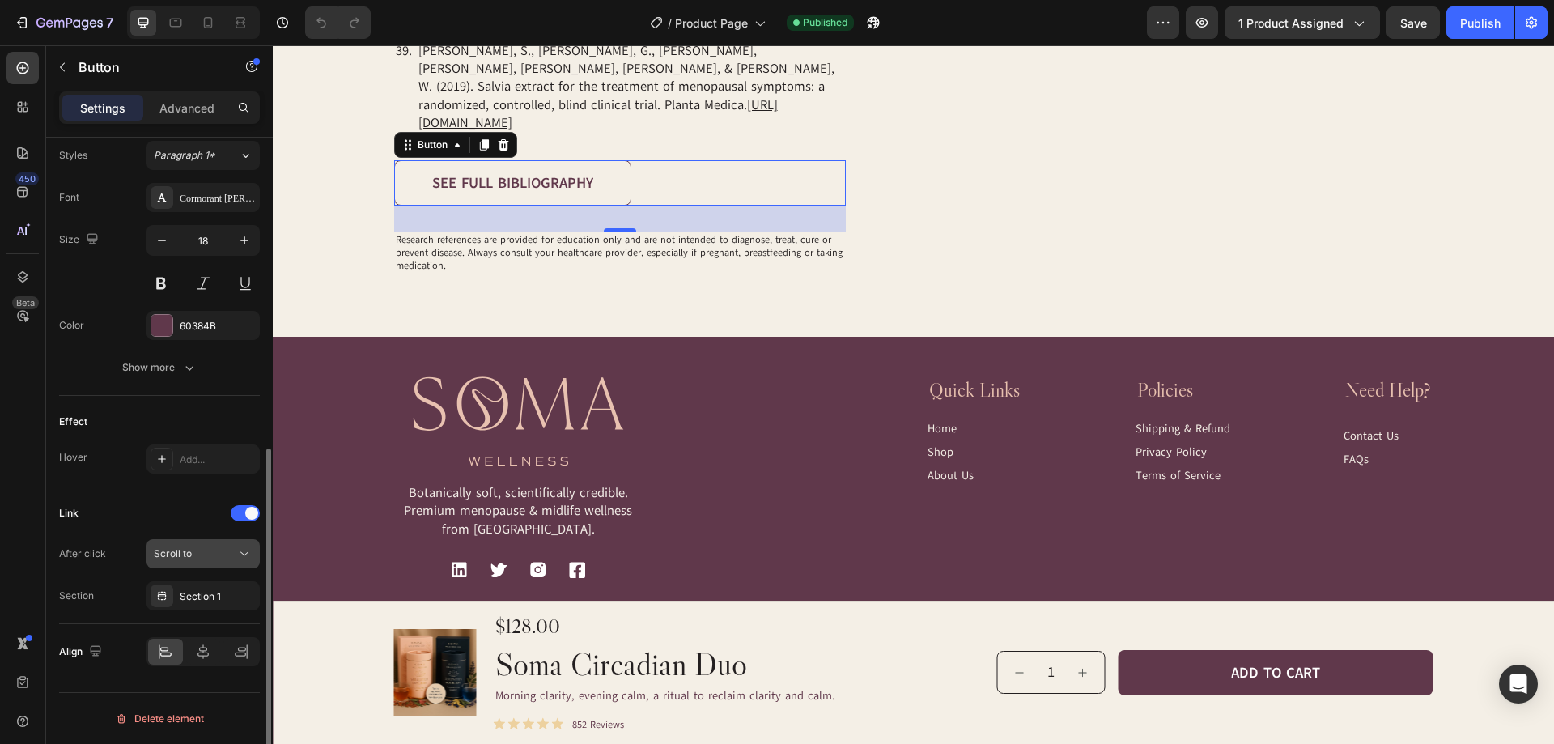
click at [240, 558] on icon at bounding box center [244, 553] width 16 height 16
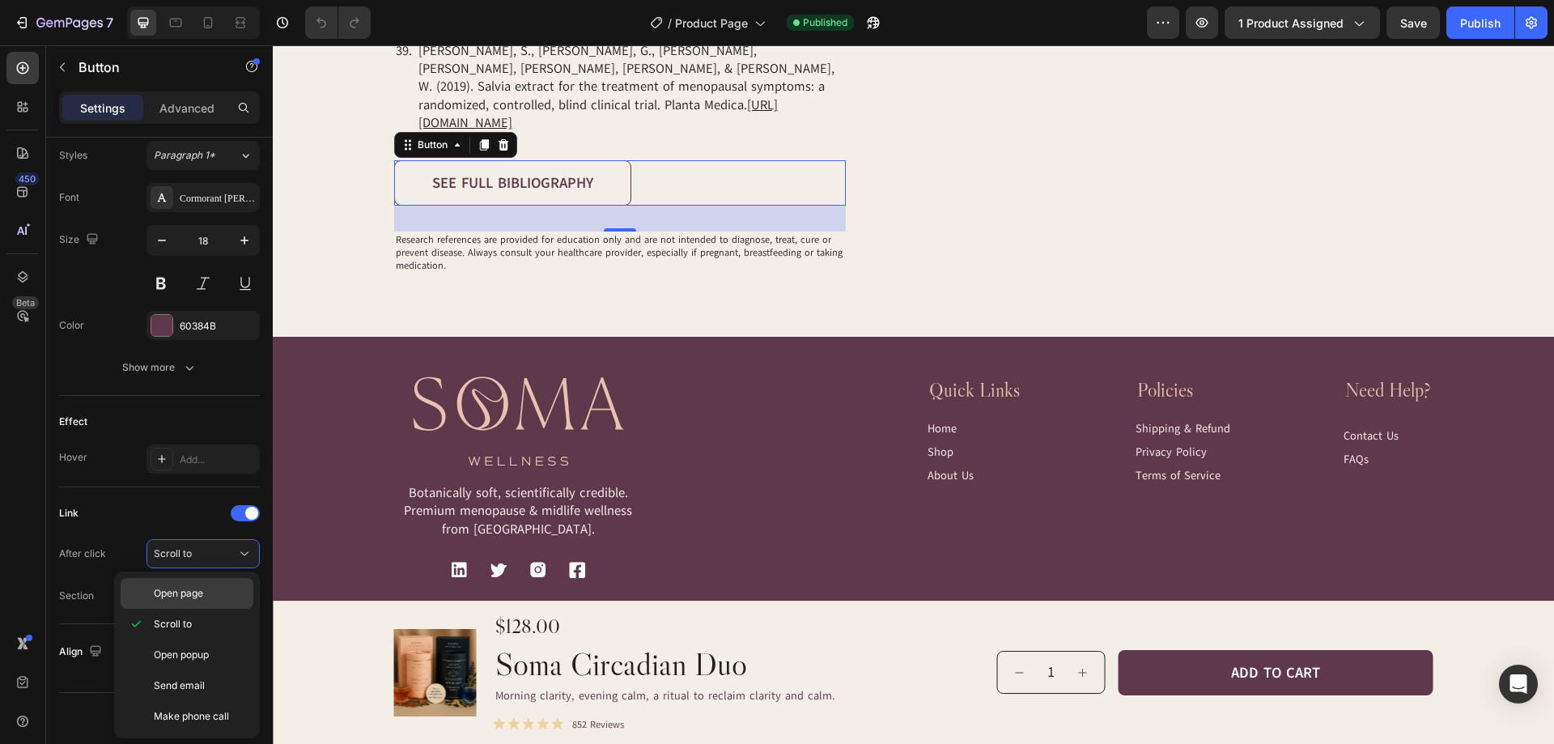
click at [218, 586] on p "Open page" at bounding box center [200, 593] width 92 height 15
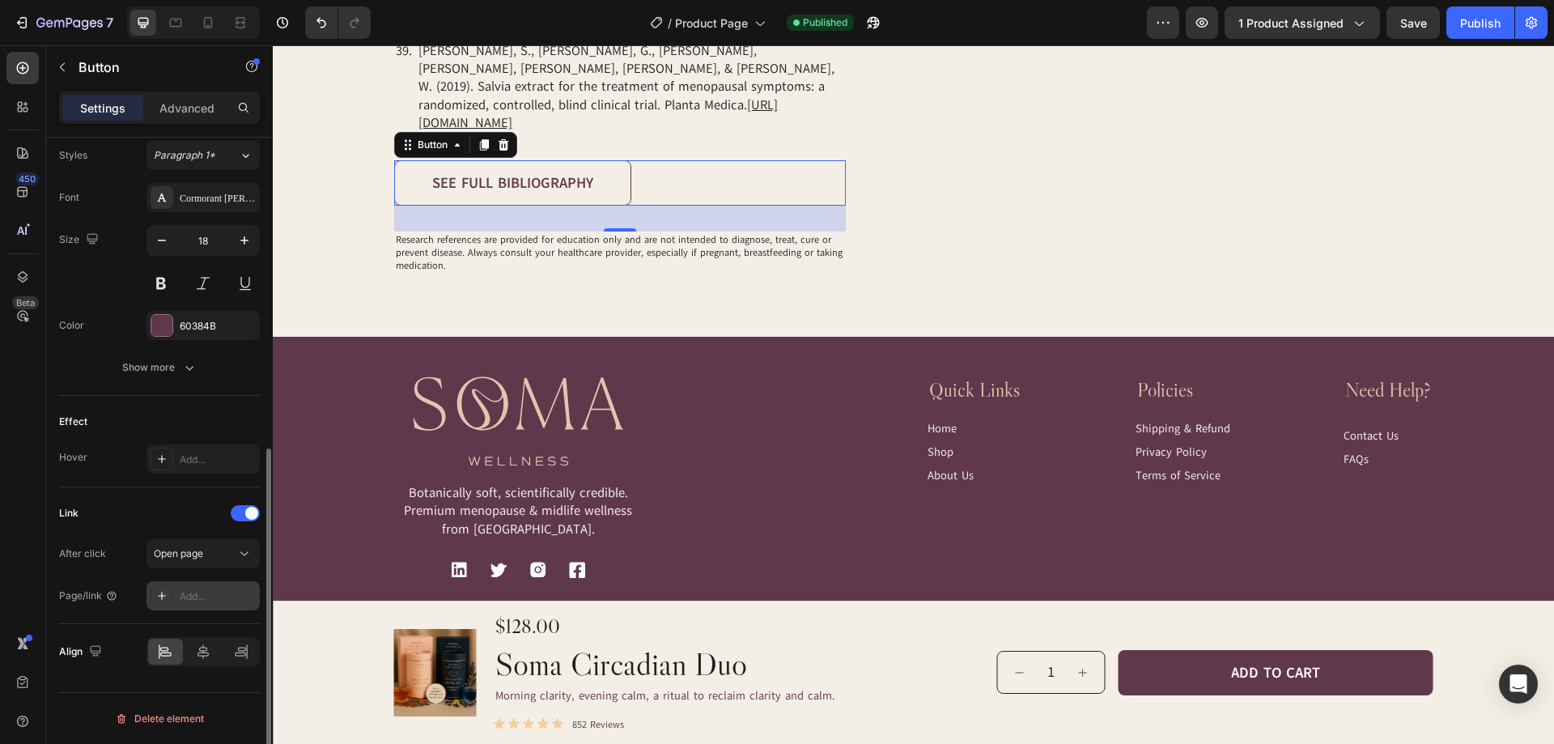
click at [210, 597] on div "Add..." at bounding box center [218, 596] width 76 height 15
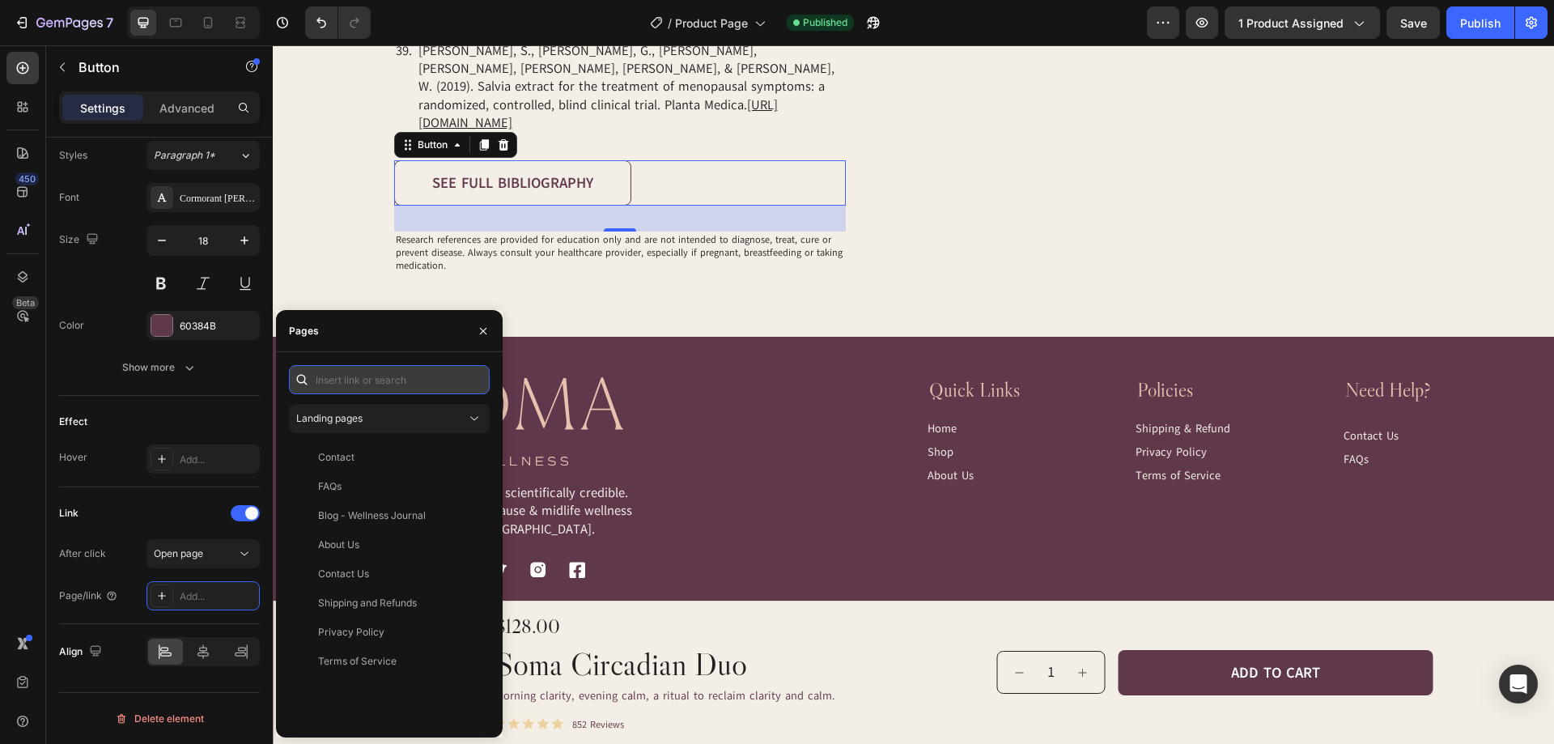
click at [346, 384] on input "text" at bounding box center [389, 379] width 201 height 29
paste input "gempages_584633276388344408-7113b97f-85f6-4f80-a463-c108bf2cf8ca"
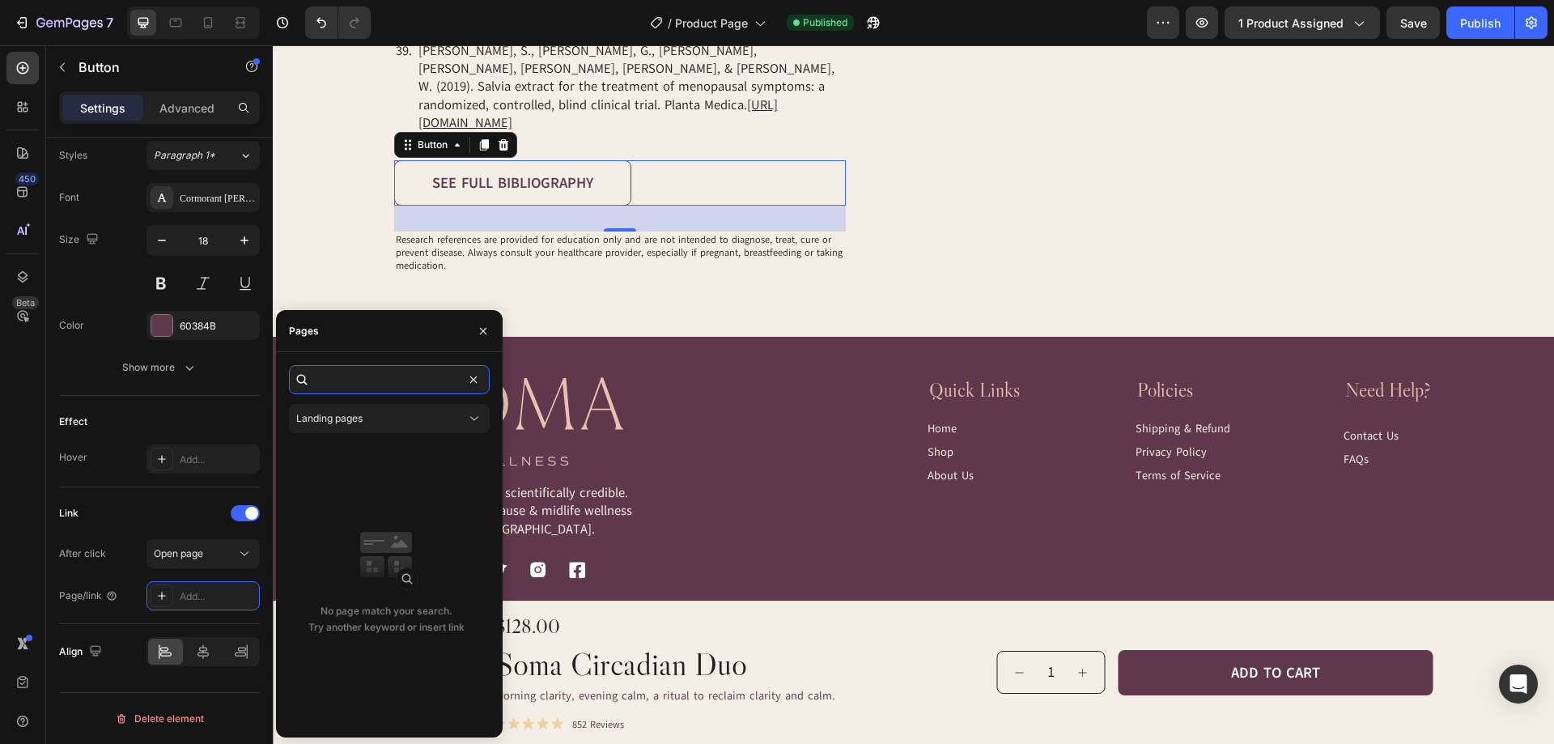
type input "gempages_584633276388344408-7113b97f-85f6-4f80-a463-c108bf2cf8ca"
paste input "[URL][DOMAIN_NAME]"
type input "[URL][DOMAIN_NAME]"
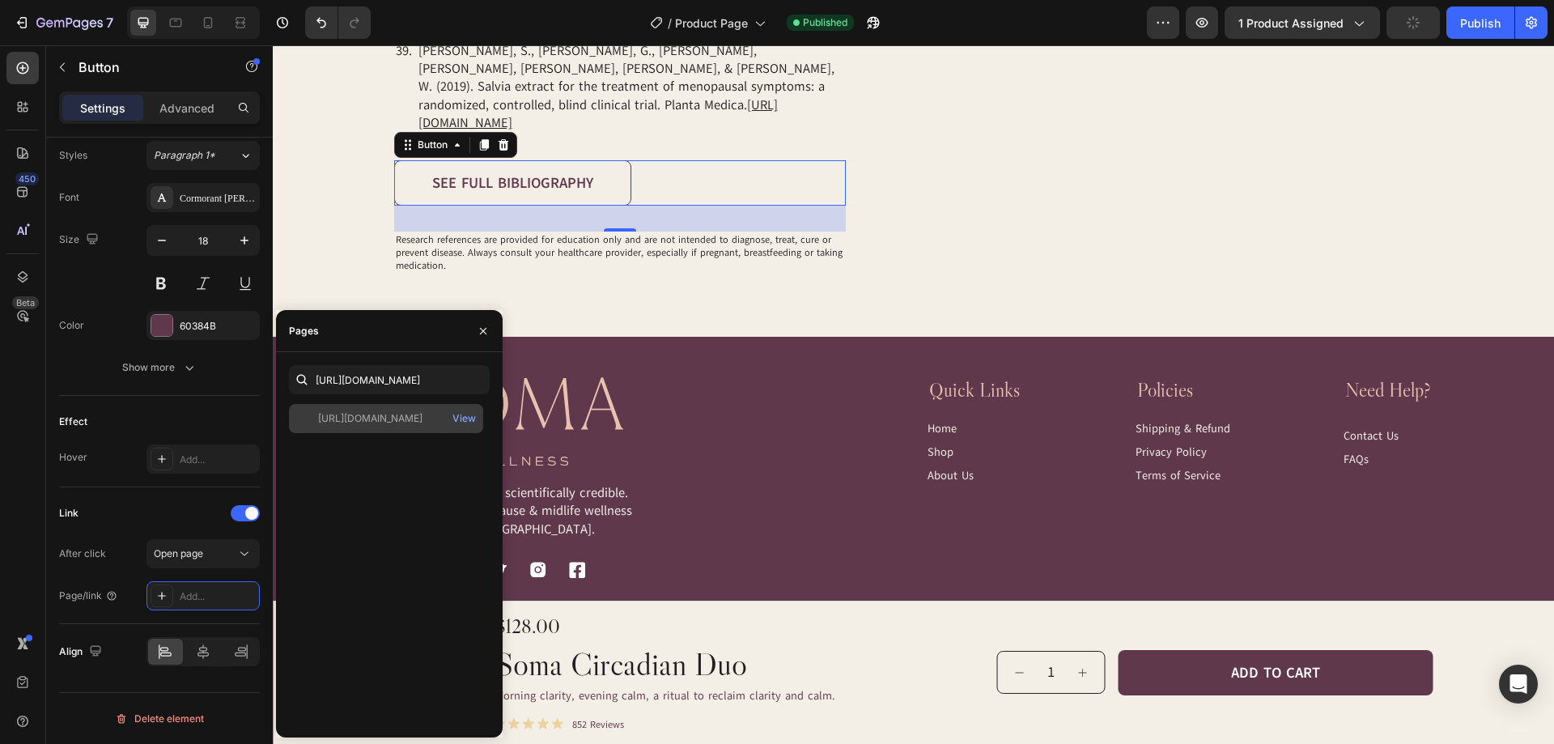
scroll to position [0, 0]
click at [363, 410] on div "[URL][DOMAIN_NAME] View" at bounding box center [386, 418] width 194 height 29
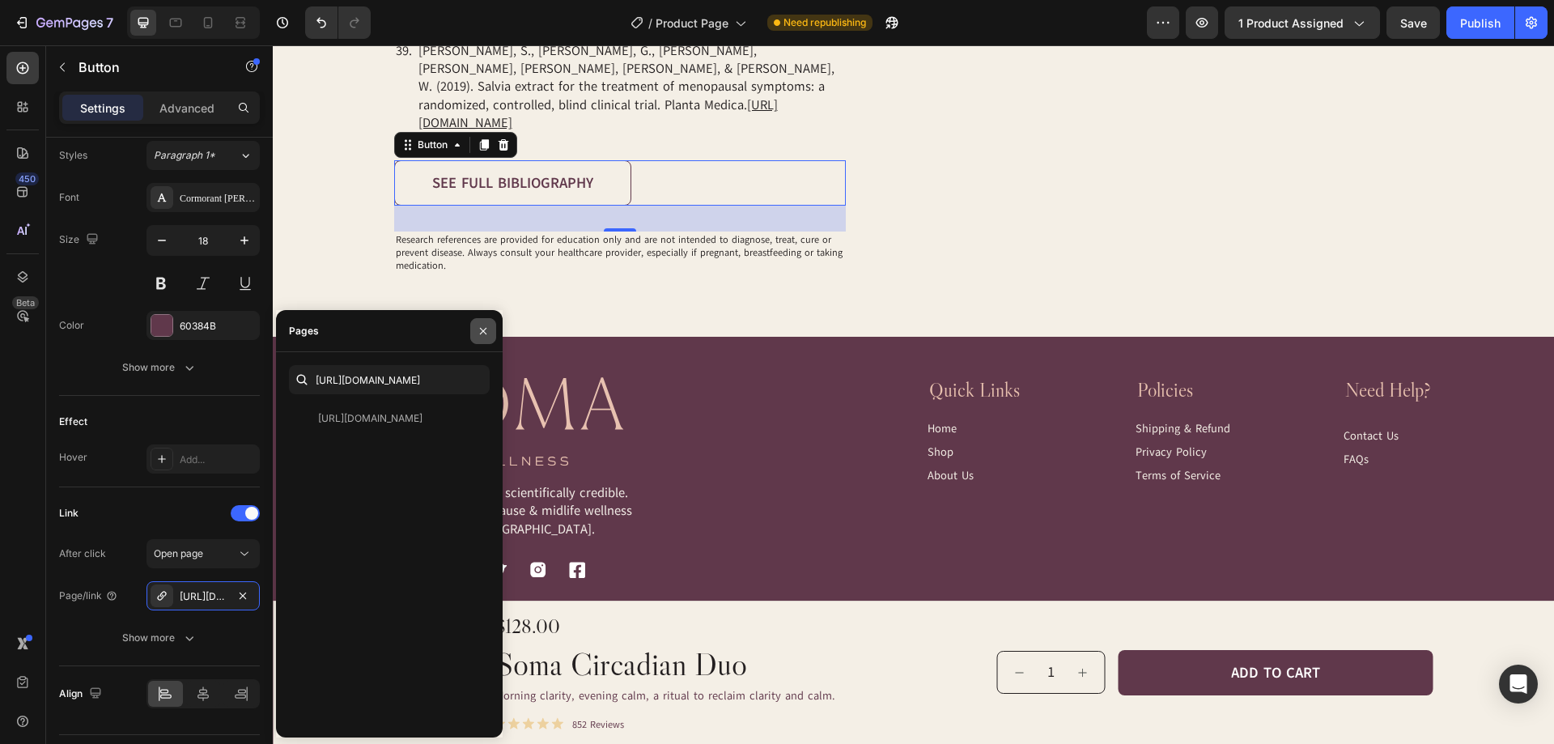
drag, startPoint x: 482, startPoint y: 326, endPoint x: 210, endPoint y: 281, distance: 275.7
click at [482, 326] on icon "button" at bounding box center [483, 331] width 13 height 13
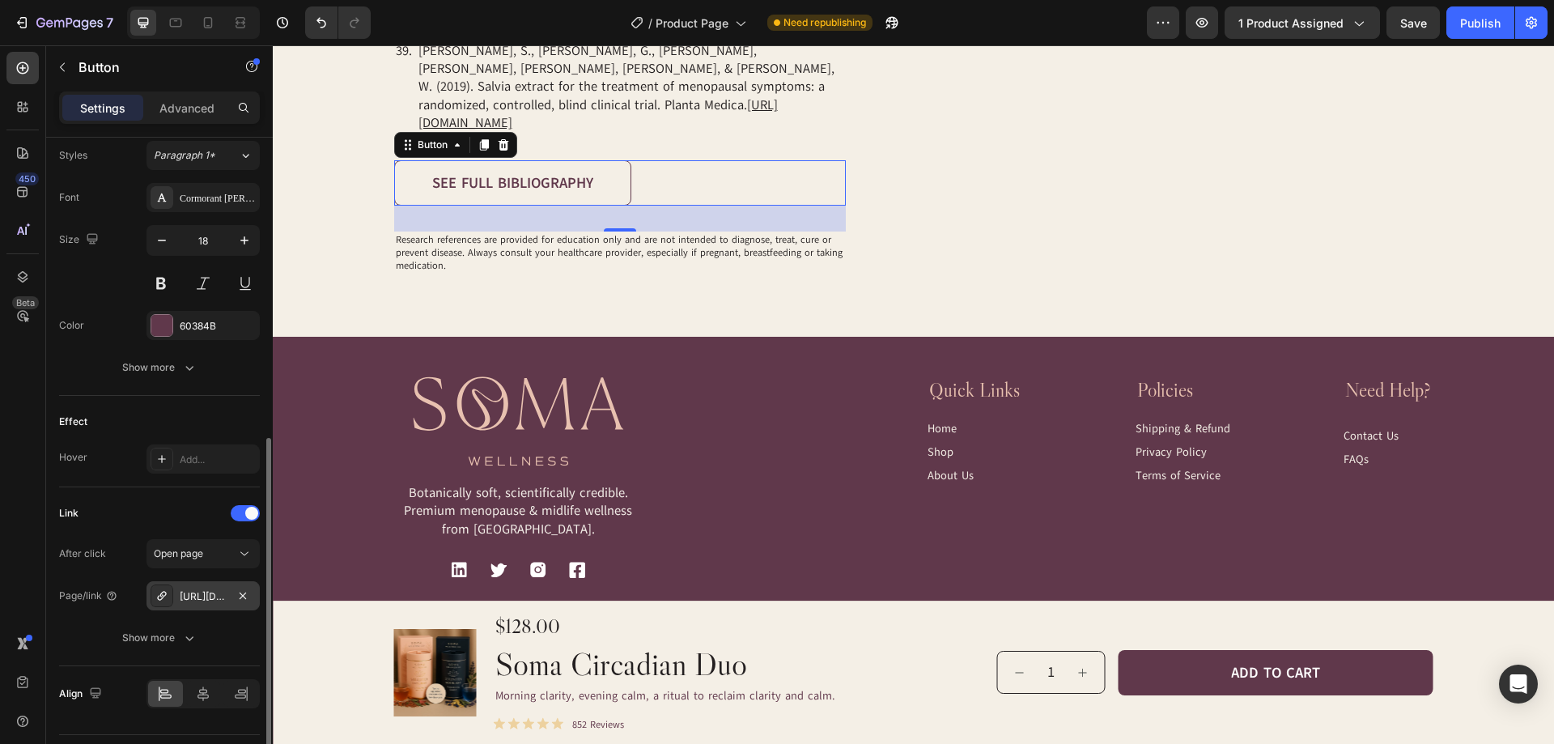
click at [212, 589] on div "[URL][DOMAIN_NAME]" at bounding box center [203, 596] width 47 height 15
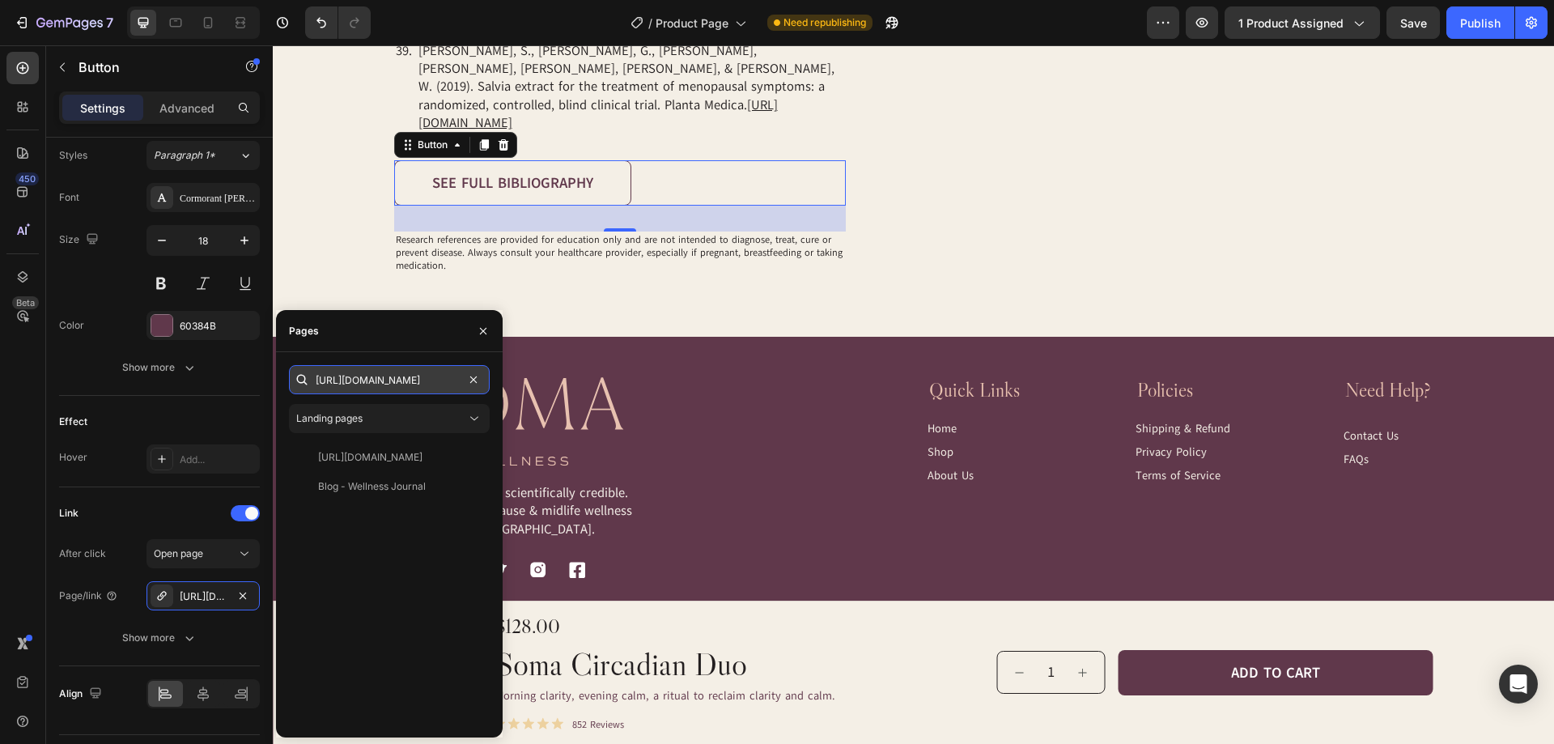
click at [384, 365] on input "[URL][DOMAIN_NAME]" at bounding box center [389, 379] width 201 height 29
click at [476, 327] on button "button" at bounding box center [483, 331] width 26 height 26
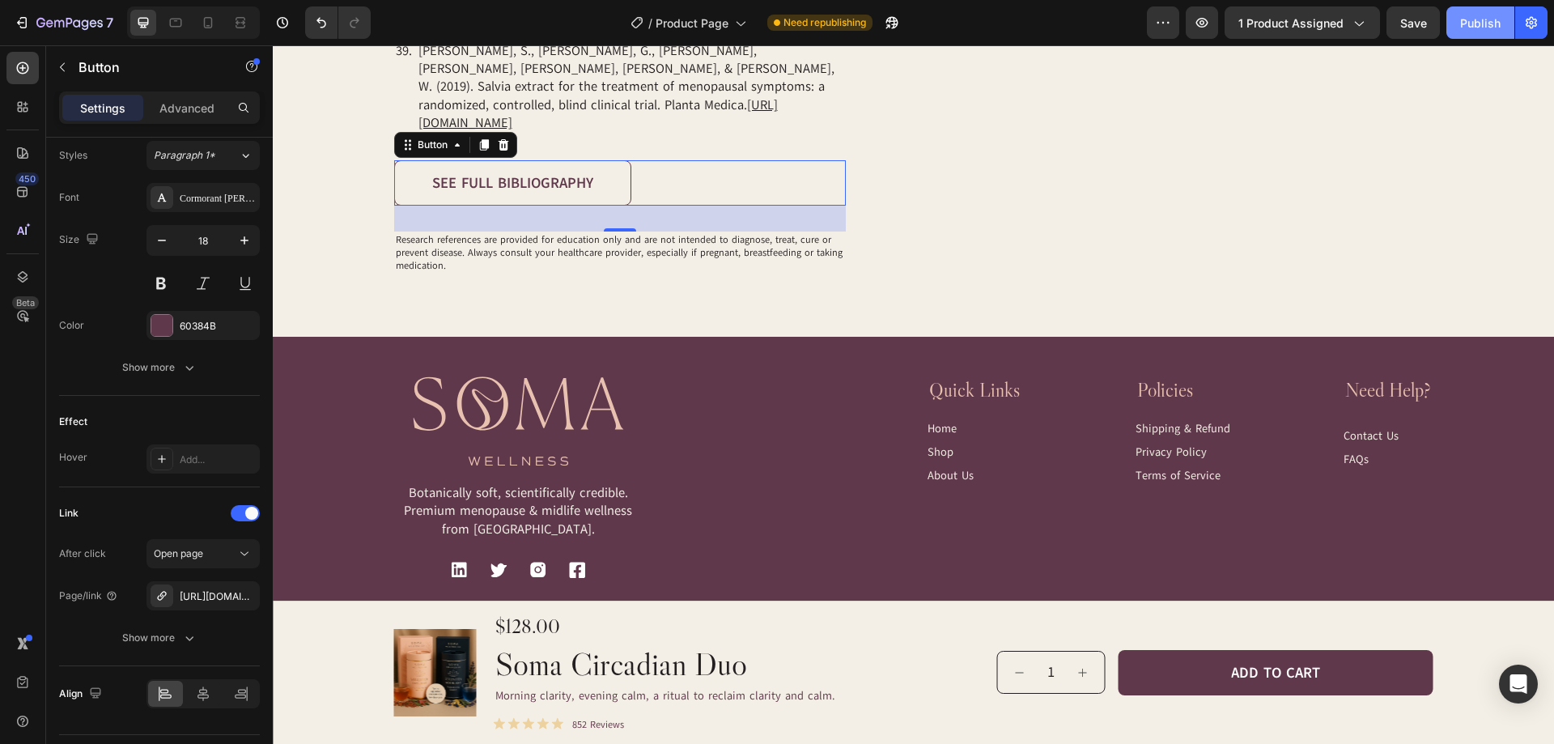
click at [1475, 12] on button "Publish" at bounding box center [1480, 22] width 68 height 32
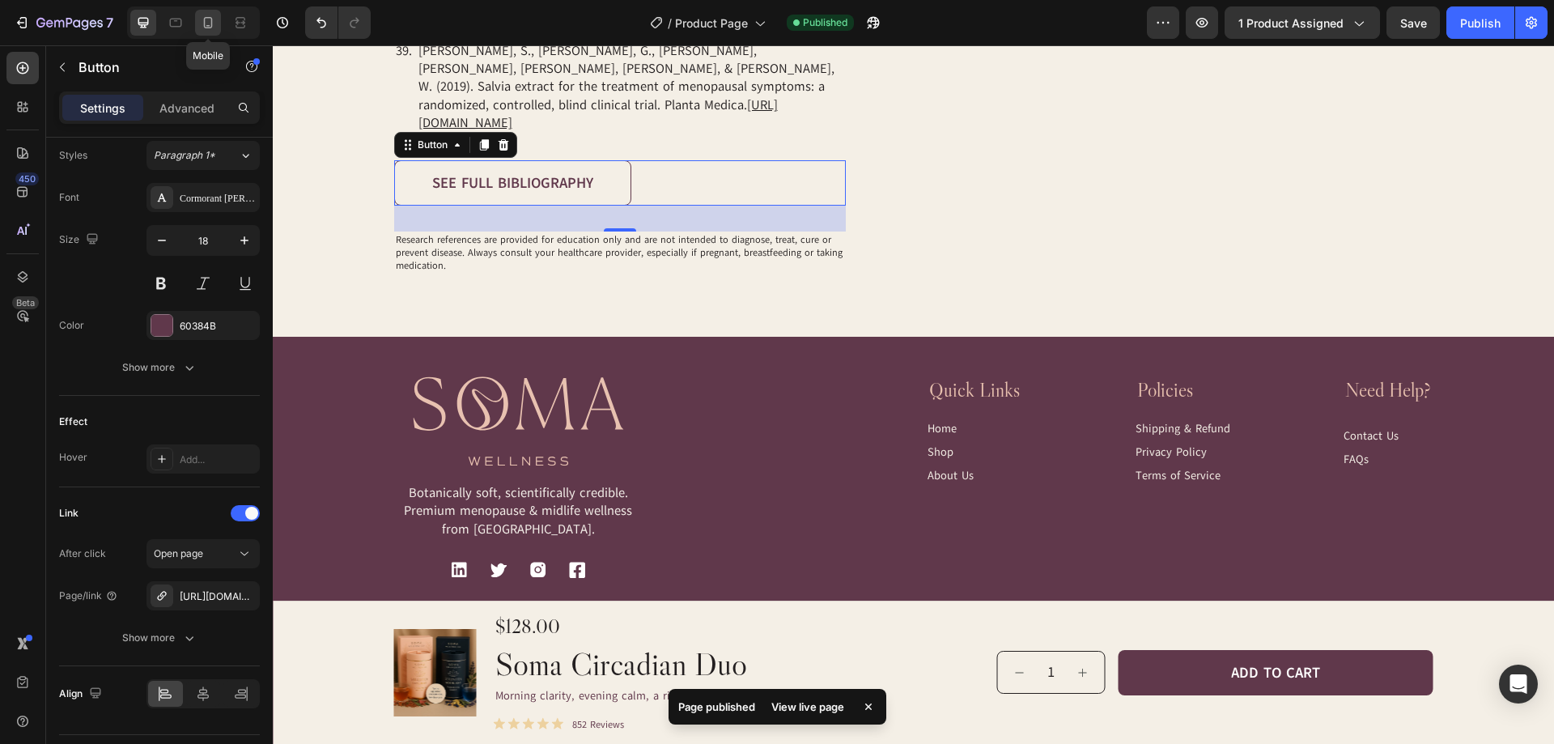
click at [204, 20] on icon at bounding box center [208, 22] width 9 height 11
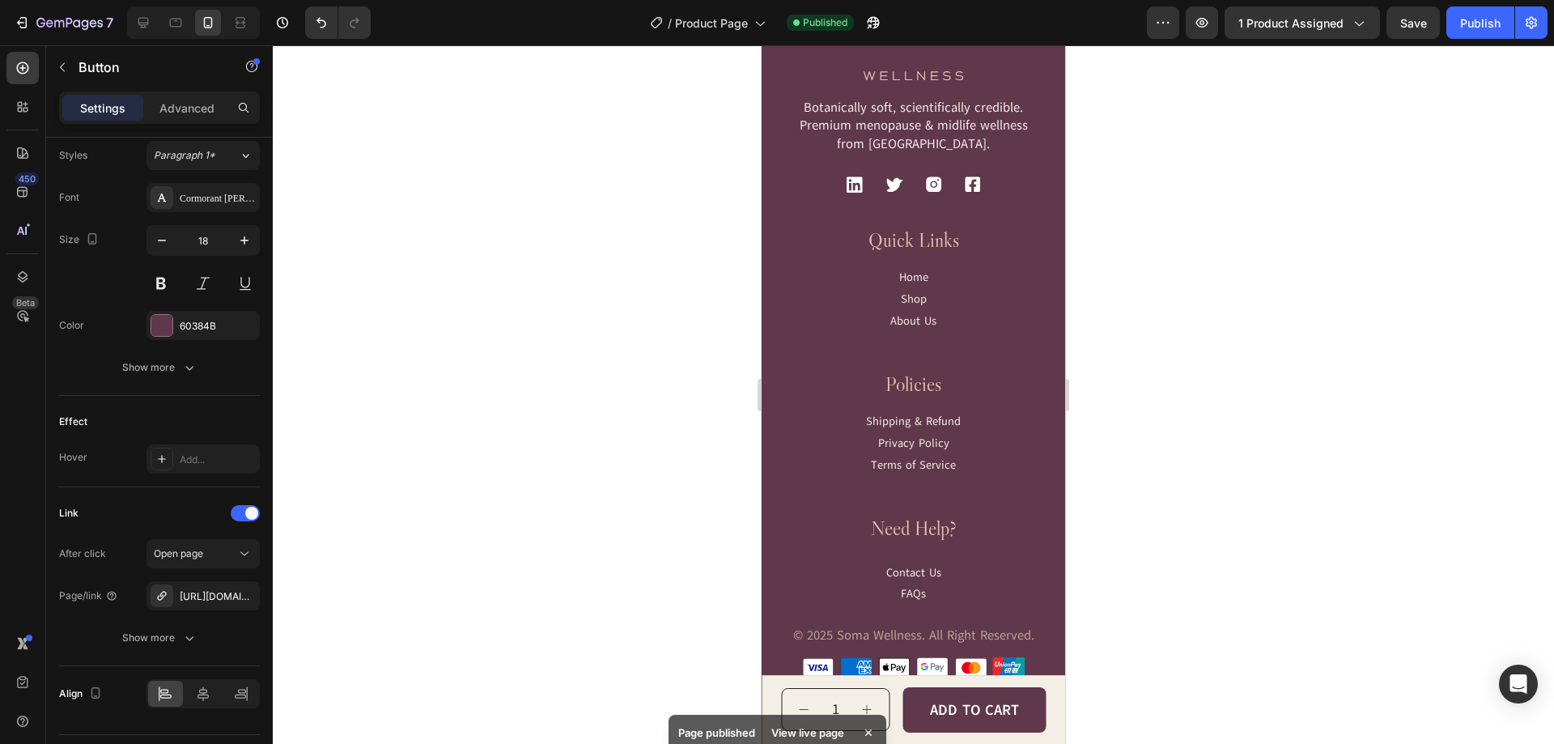
scroll to position [7417, 0]
